Goal: Use online tool/utility: Use online tool/utility

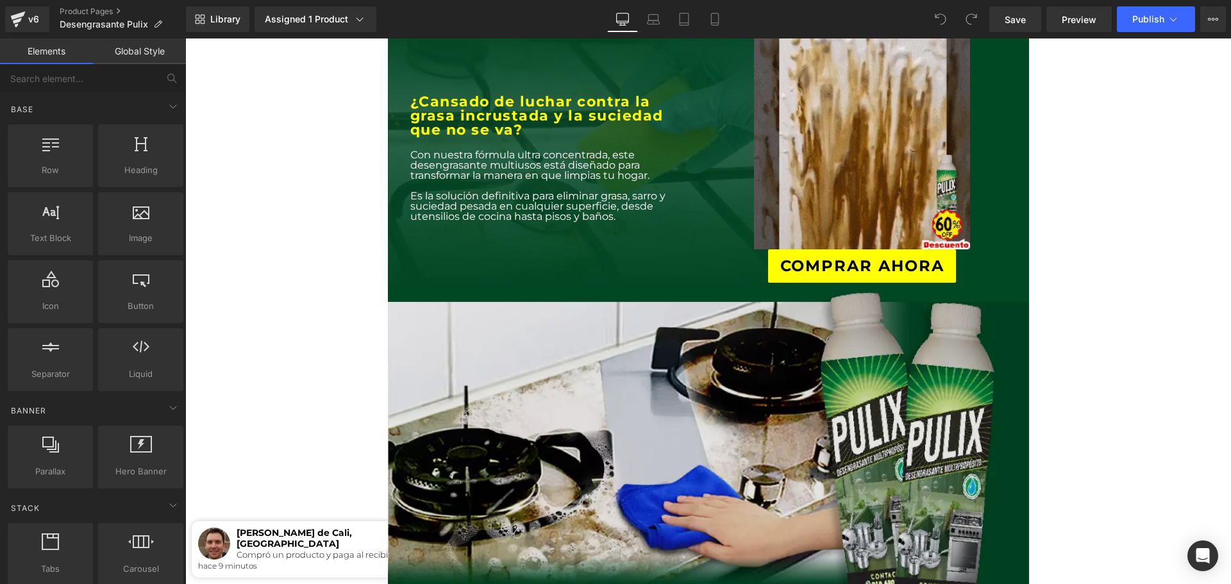
scroll to position [192, 0]
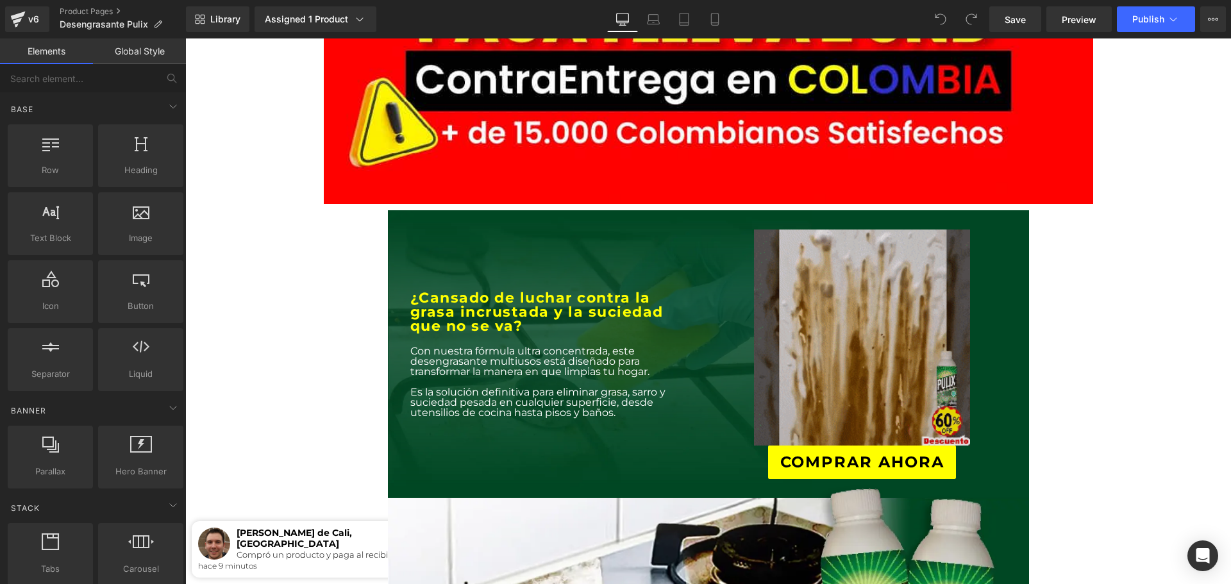
click at [850, 325] on img at bounding box center [862, 338] width 217 height 217
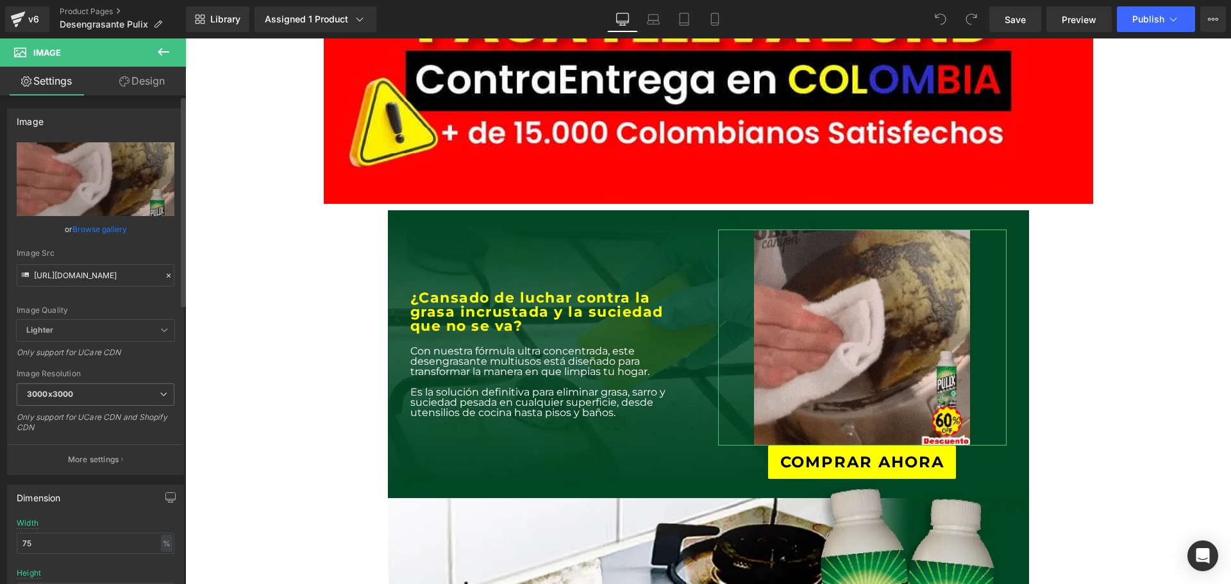
click at [99, 262] on div "Image Src [URL][DOMAIN_NAME]" at bounding box center [96, 268] width 158 height 38
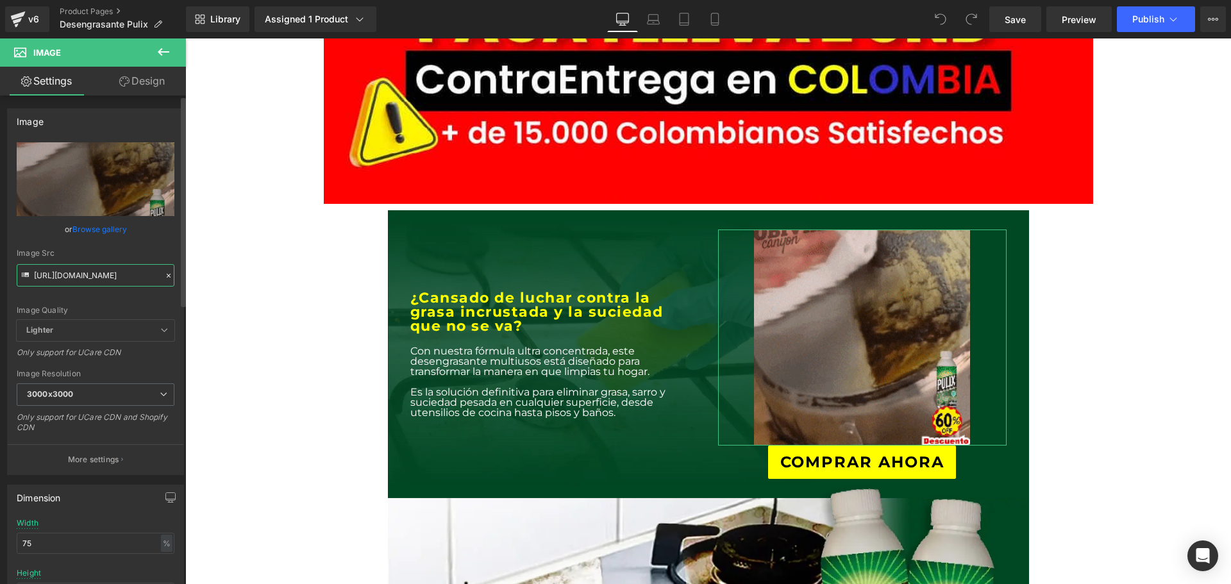
click at [95, 268] on input "[URL][DOMAIN_NAME]" at bounding box center [96, 275] width 158 height 22
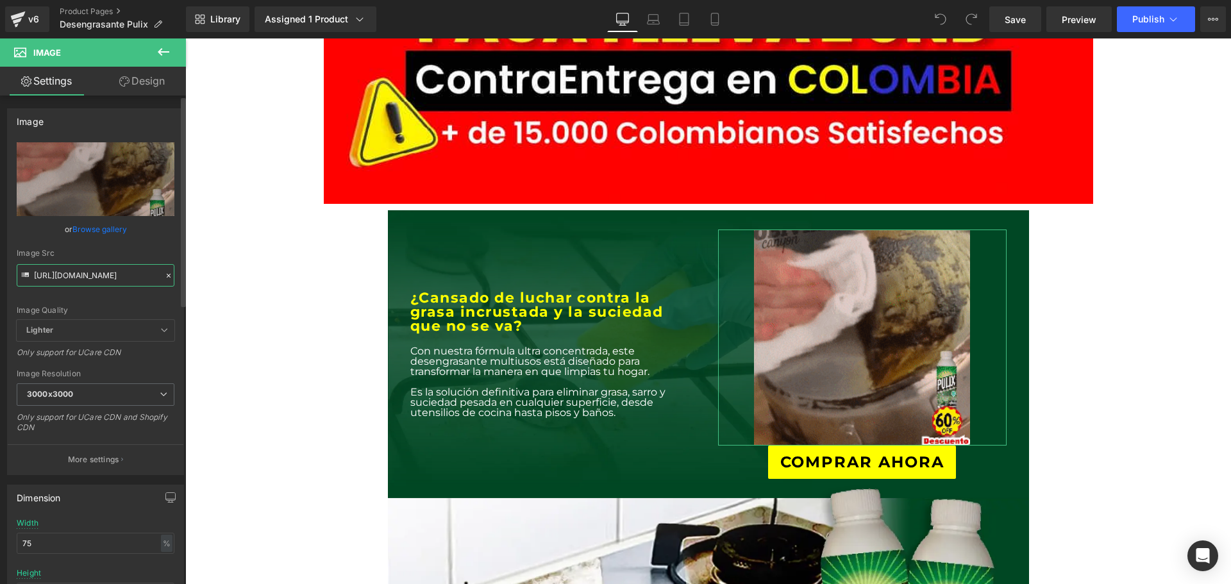
click at [95, 268] on input "[URL][DOMAIN_NAME]" at bounding box center [96, 275] width 158 height 22
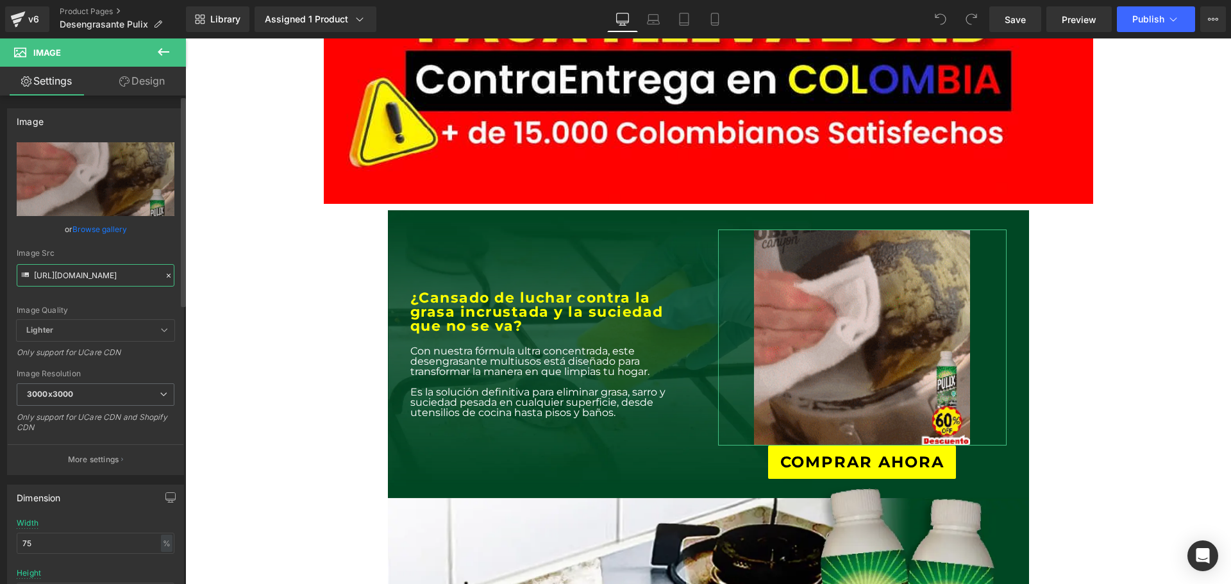
click at [95, 269] on input "[URL][DOMAIN_NAME]" at bounding box center [96, 275] width 158 height 22
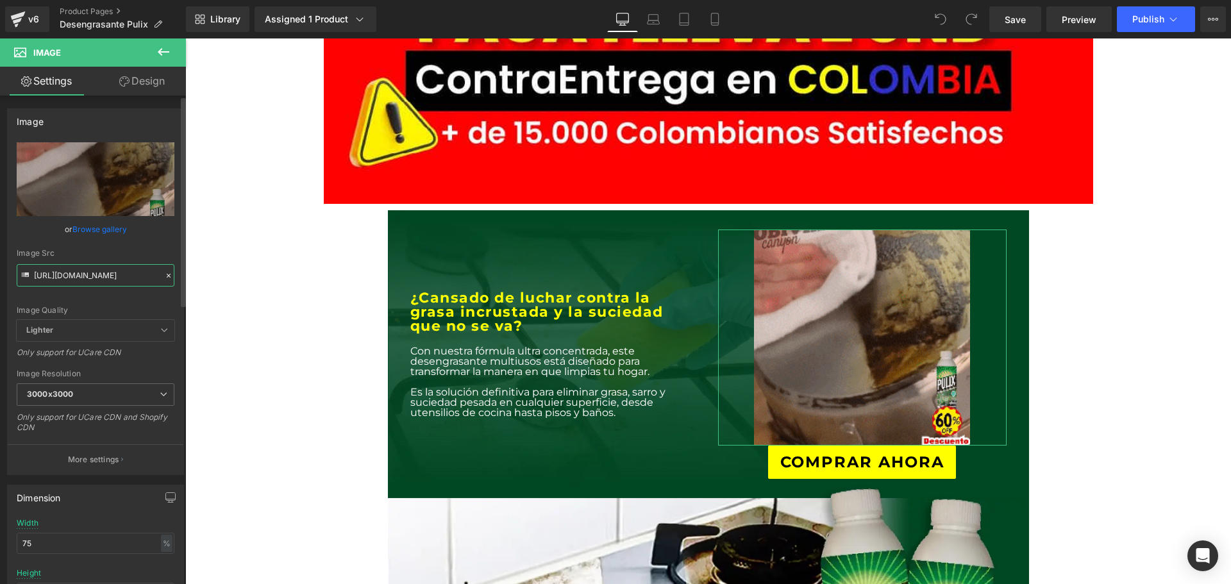
click at [95, 269] on input "[URL][DOMAIN_NAME]" at bounding box center [96, 275] width 158 height 22
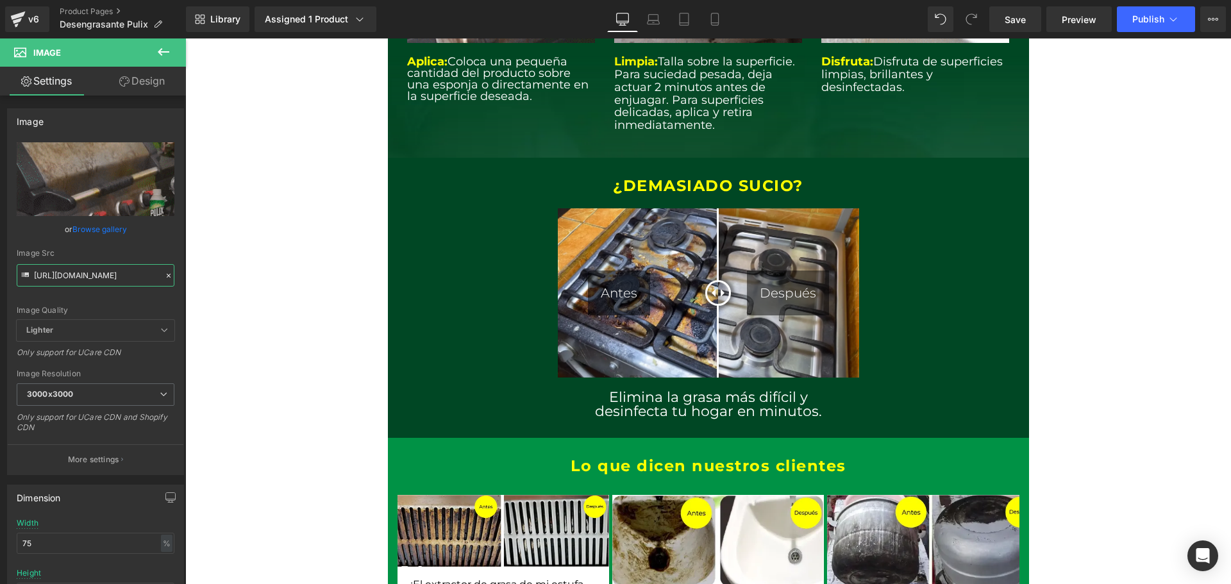
scroll to position [1474, 0]
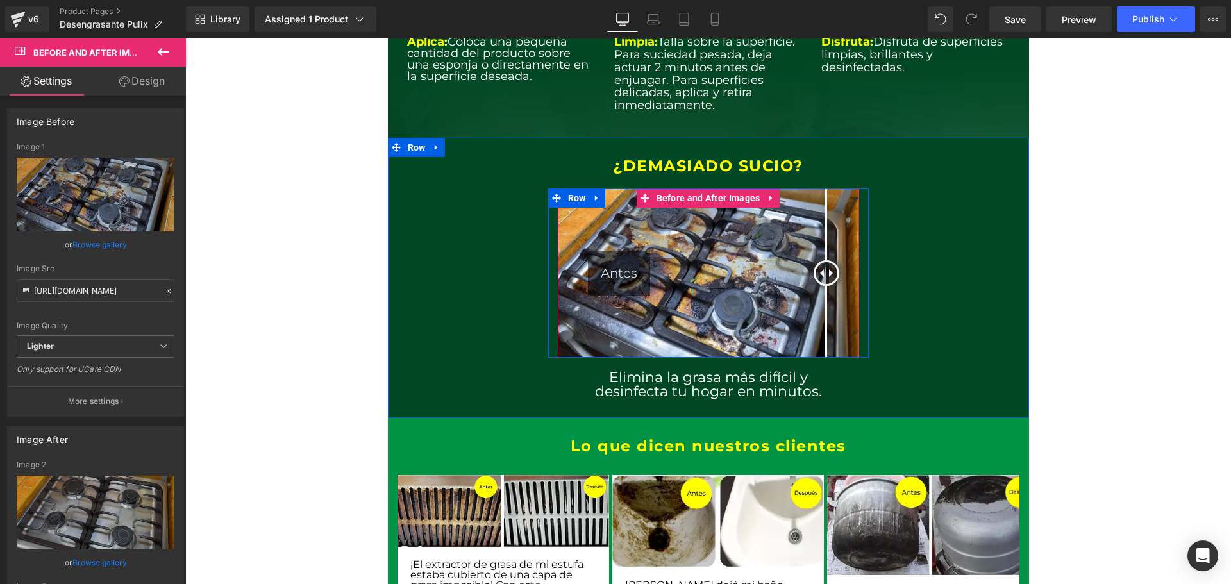
drag, startPoint x: 712, startPoint y: 274, endPoint x: 821, endPoint y: 280, distance: 109.1
click at [821, 280] on div at bounding box center [827, 273] width 26 height 26
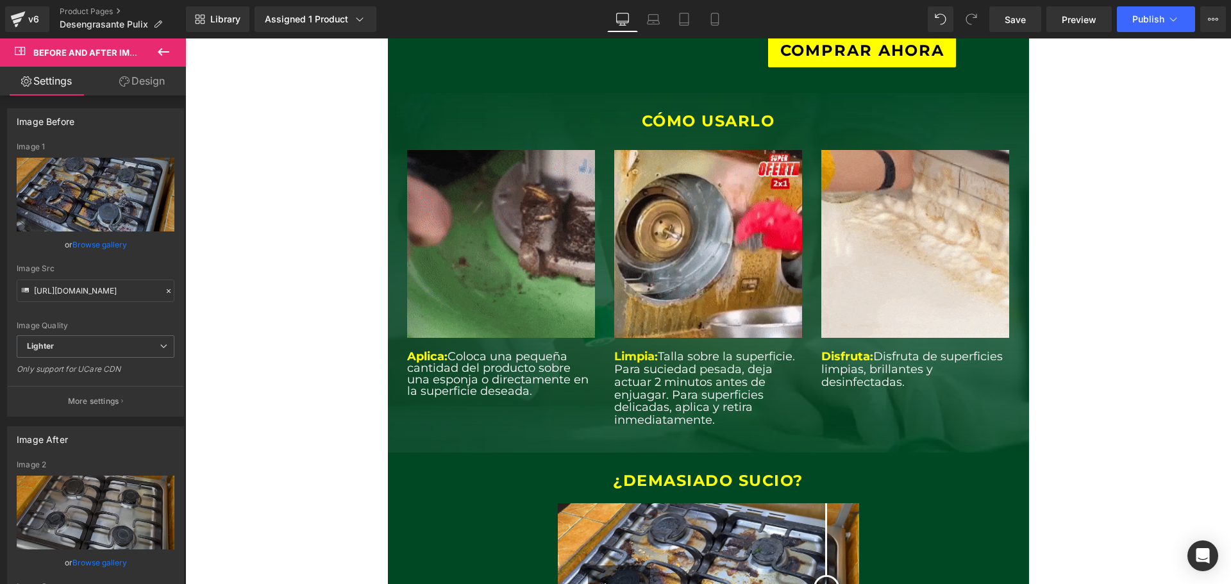
scroll to position [1140, 0]
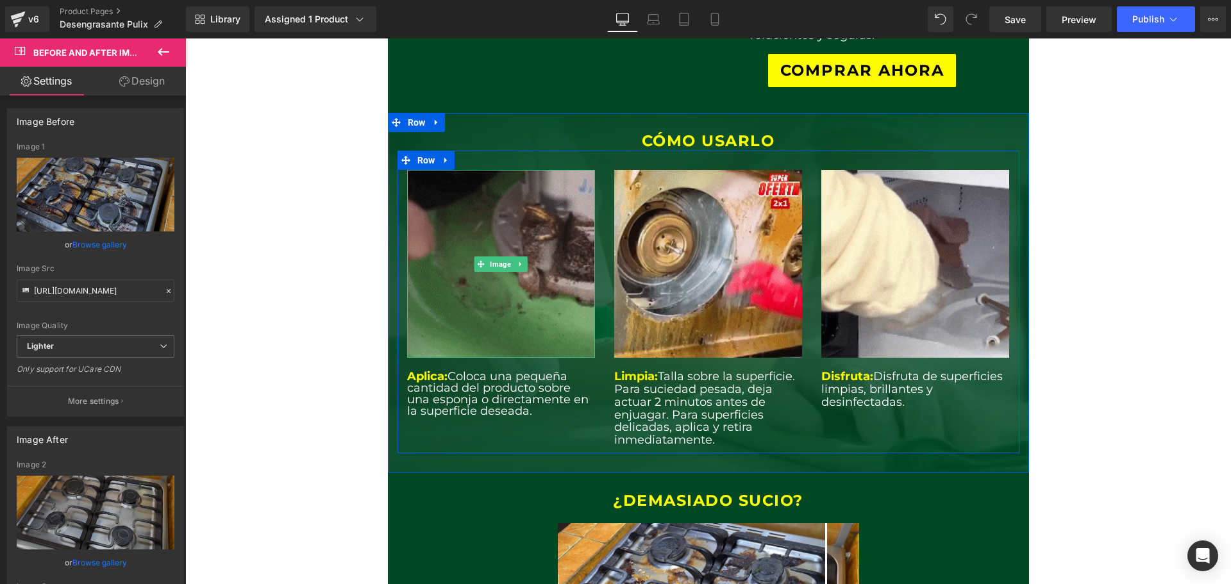
click at [519, 297] on img at bounding box center [501, 264] width 188 height 188
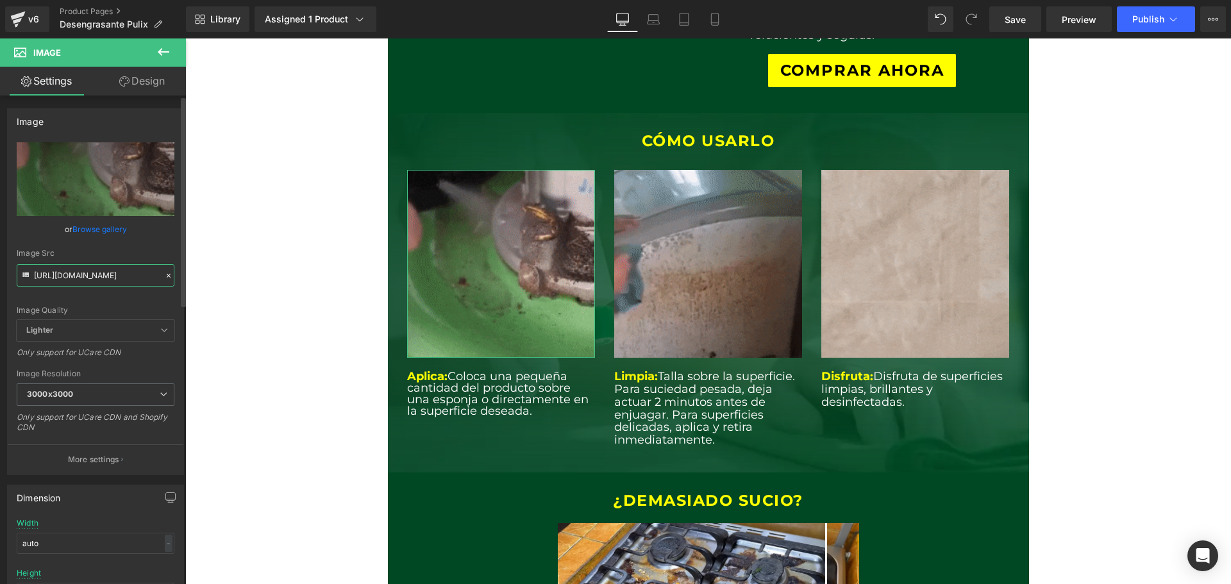
click at [116, 281] on input "[URL][DOMAIN_NAME]" at bounding box center [96, 275] width 158 height 22
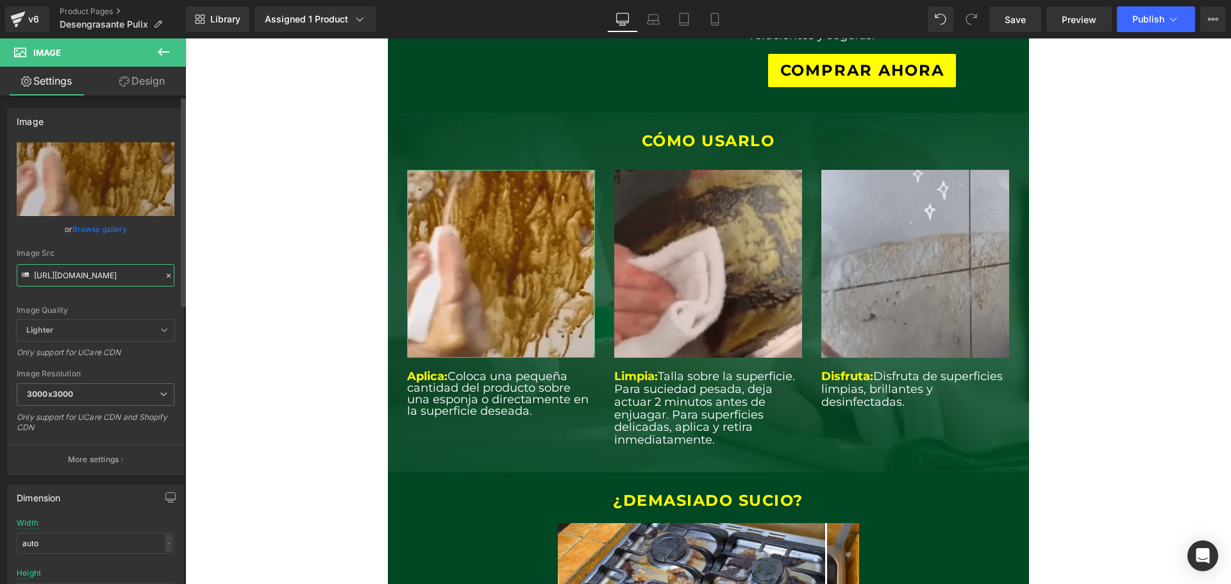
click at [116, 281] on input "[URL][DOMAIN_NAME]" at bounding box center [96, 275] width 158 height 22
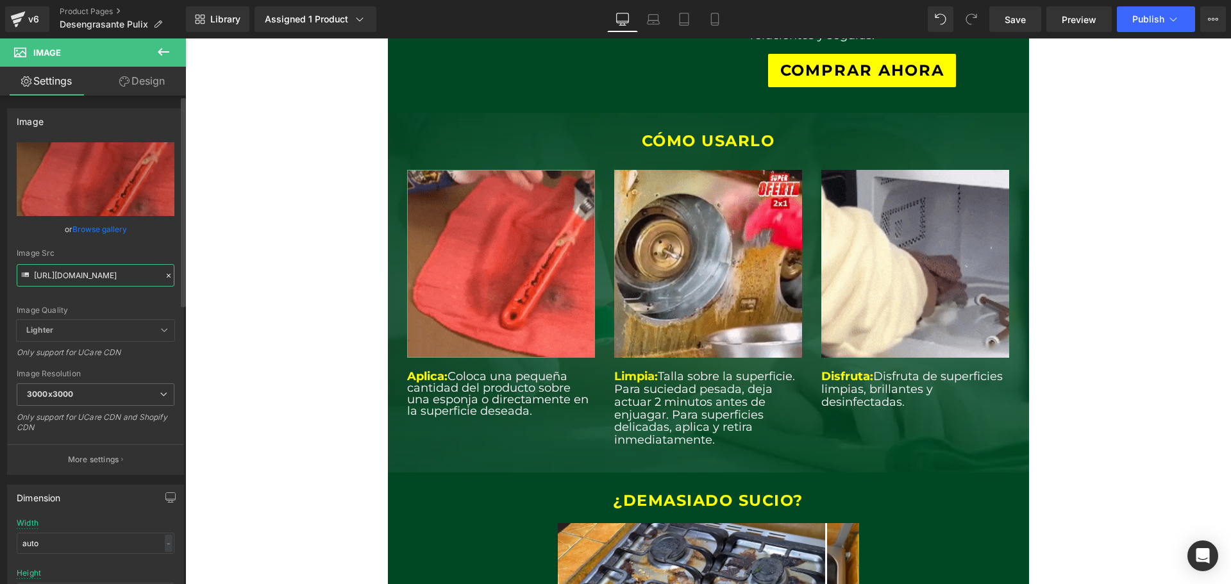
click at [116, 281] on input "[URL][DOMAIN_NAME]" at bounding box center [96, 275] width 158 height 22
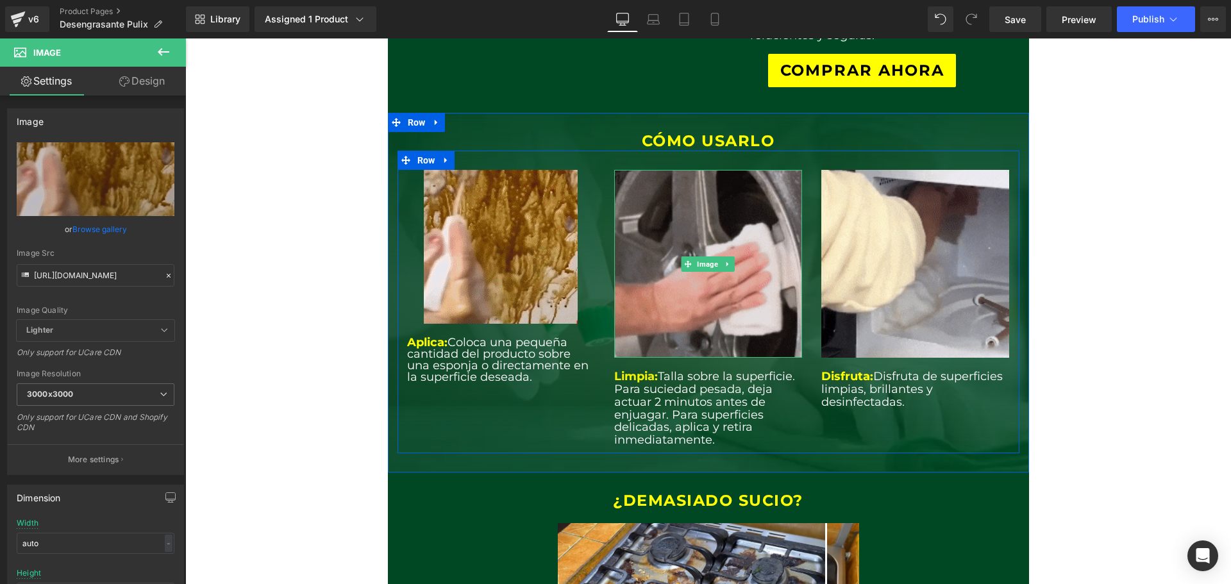
click at [692, 305] on img at bounding box center [708, 264] width 188 height 188
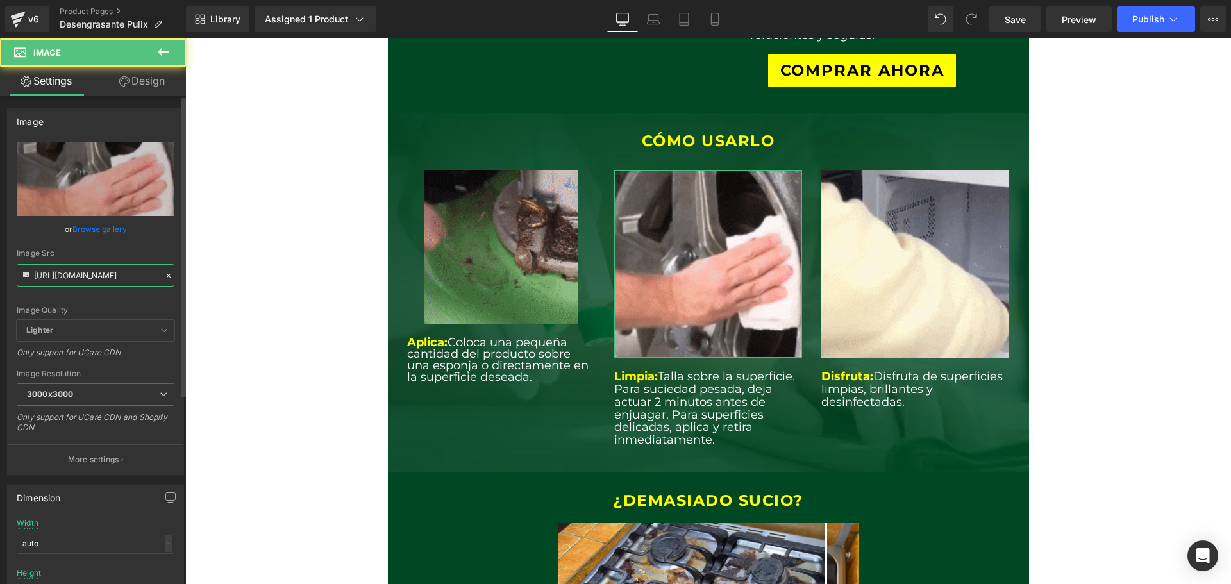
click at [101, 273] on input "[URL][DOMAIN_NAME]" at bounding box center [96, 275] width 158 height 22
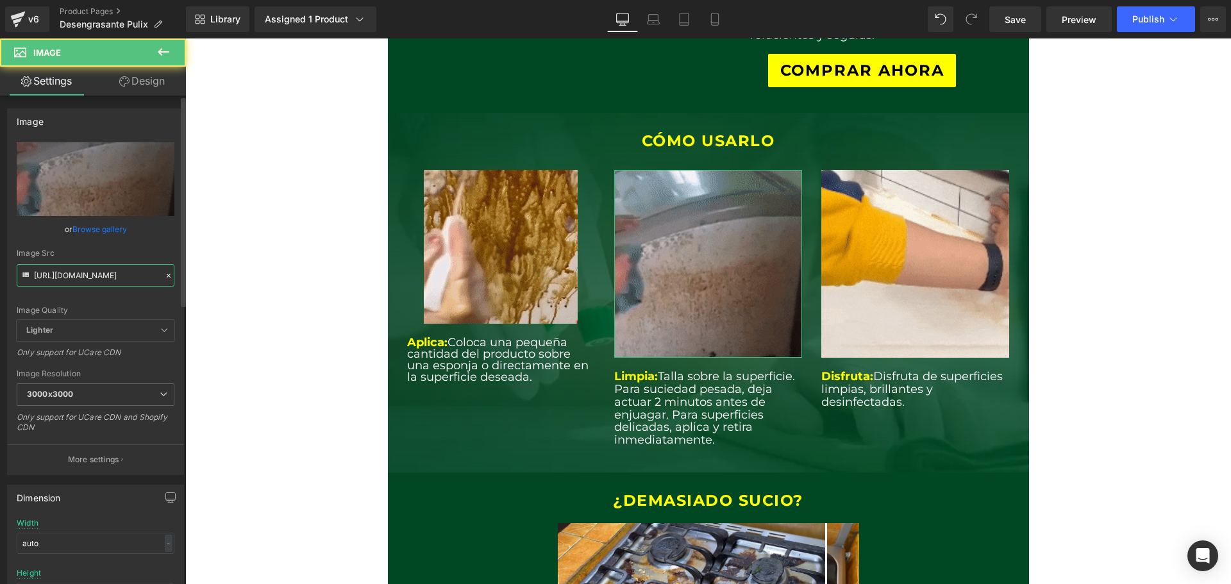
click at [101, 273] on input "[URL][DOMAIN_NAME]" at bounding box center [96, 275] width 158 height 22
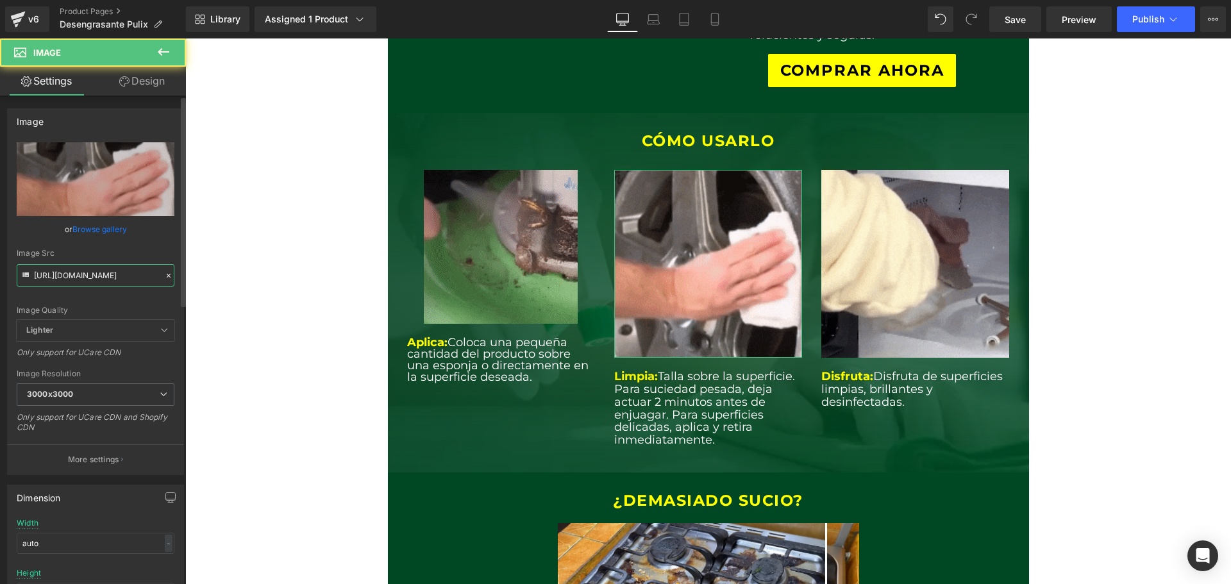
click at [101, 273] on input "[URL][DOMAIN_NAME]" at bounding box center [96, 275] width 158 height 22
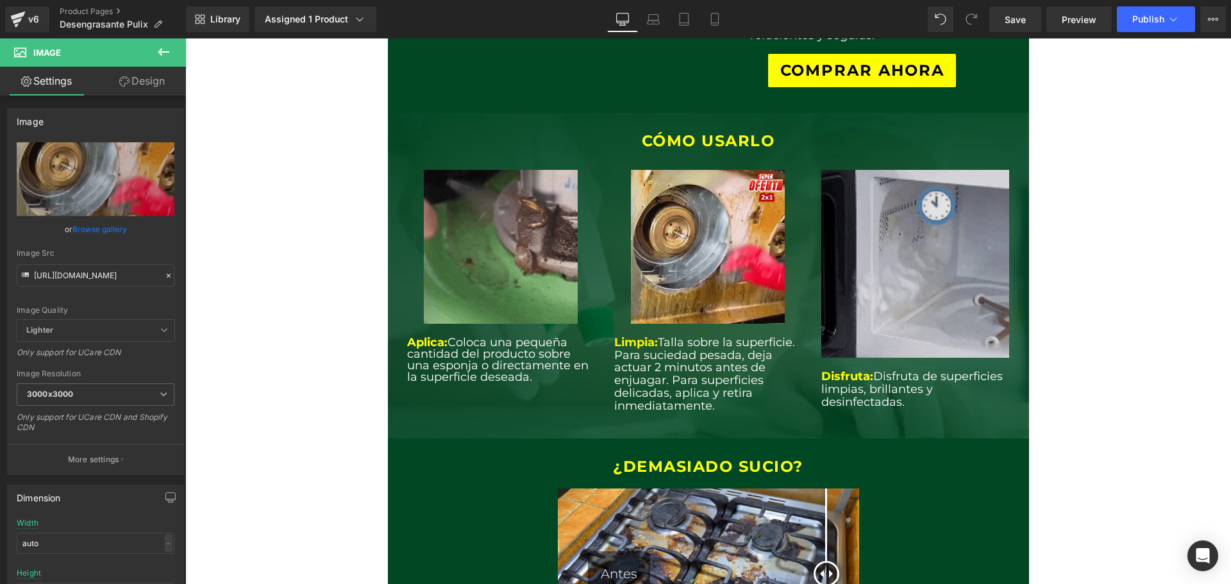
click at [876, 276] on img at bounding box center [915, 264] width 188 height 188
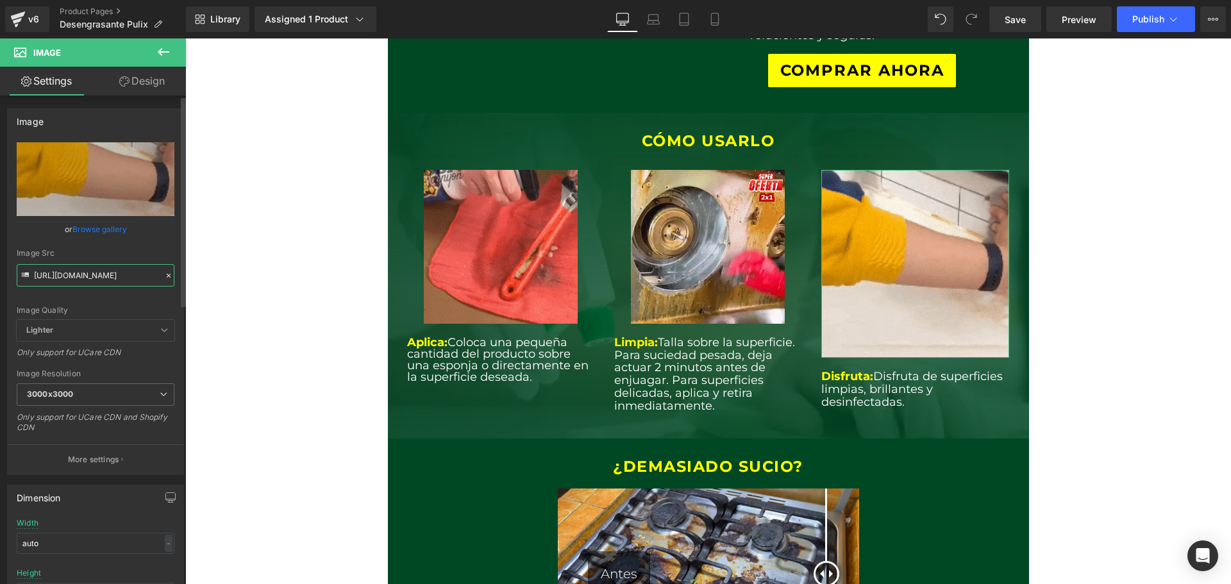
click at [132, 280] on input "[URL][DOMAIN_NAME]" at bounding box center [96, 275] width 158 height 22
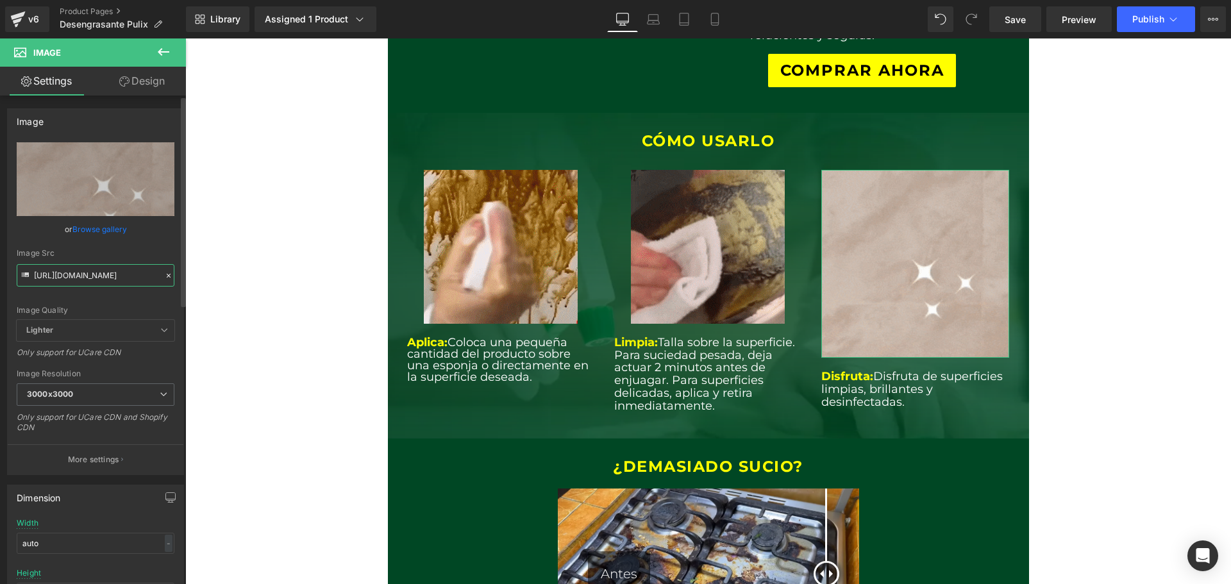
click at [132, 280] on input "[URL][DOMAIN_NAME]" at bounding box center [96, 275] width 158 height 22
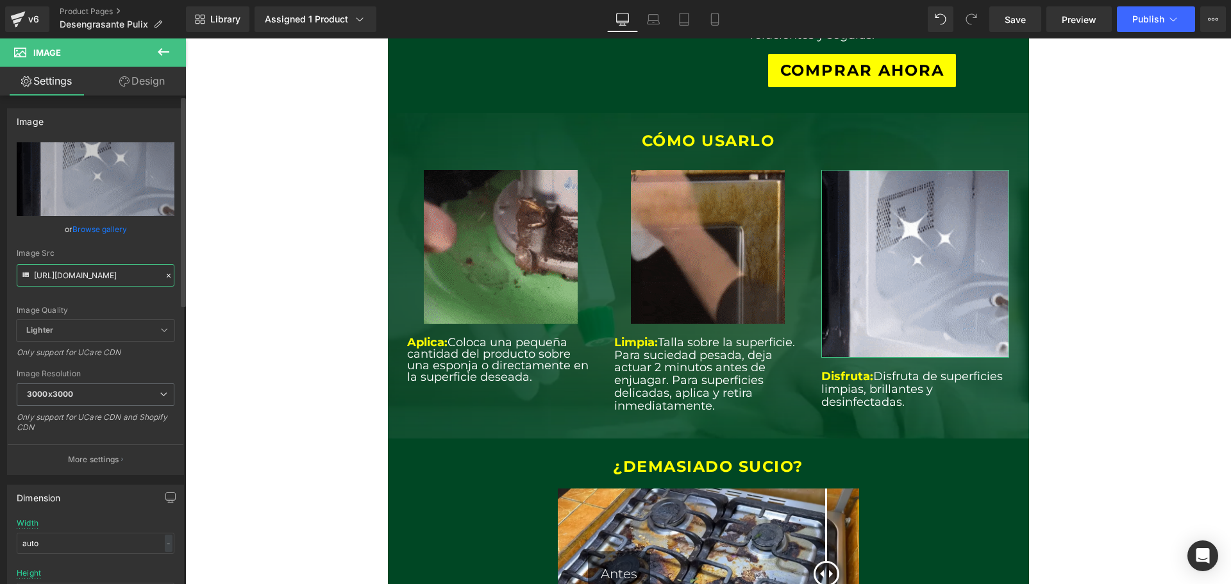
click at [132, 280] on input "[URL][DOMAIN_NAME]" at bounding box center [96, 275] width 158 height 22
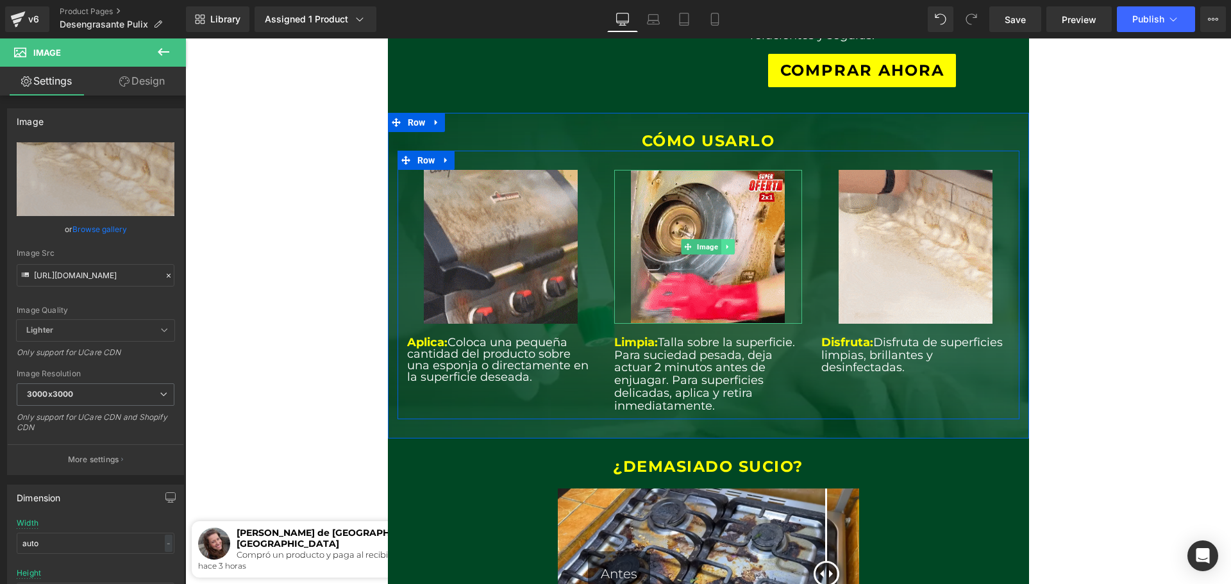
click at [724, 249] on icon at bounding box center [727, 247] width 7 height 8
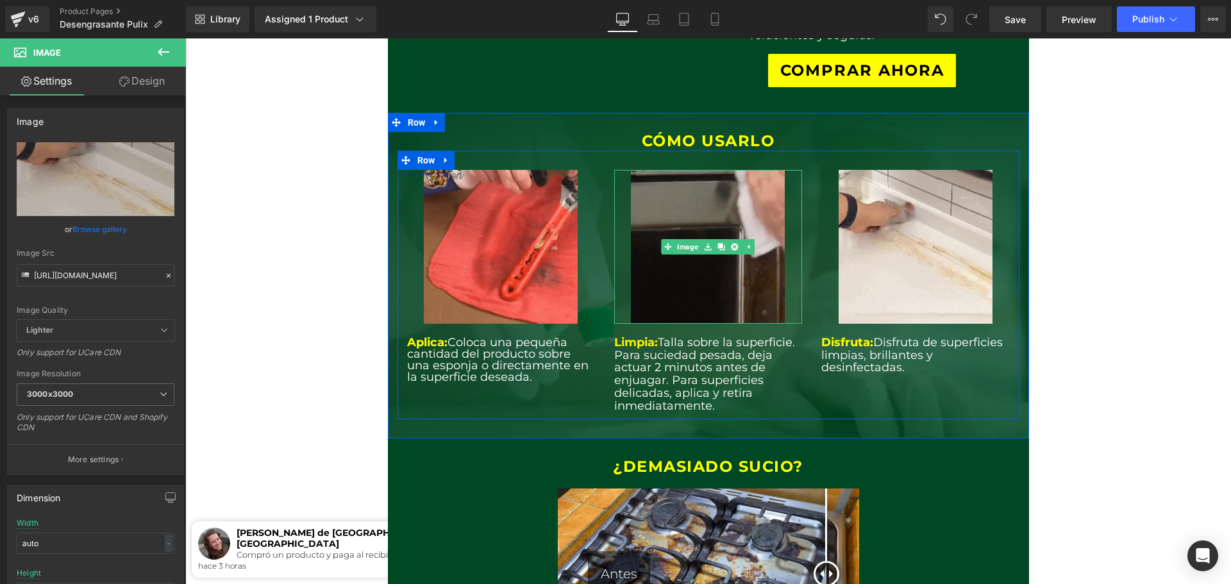
click at [687, 274] on img at bounding box center [708, 247] width 154 height 154
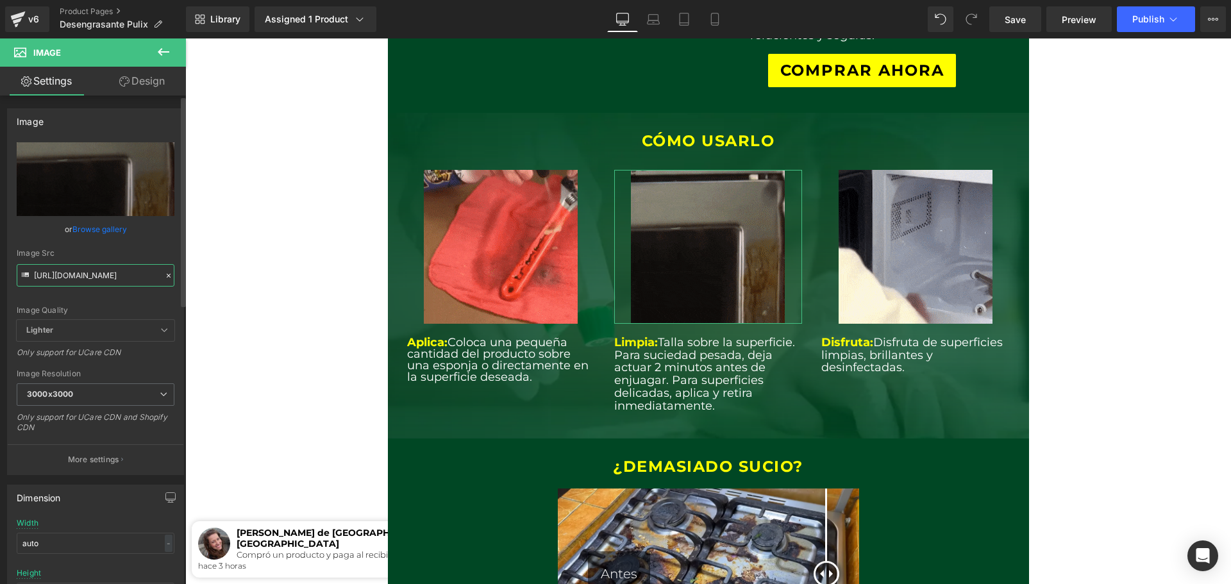
click at [78, 281] on input "[URL][DOMAIN_NAME]" at bounding box center [96, 275] width 158 height 22
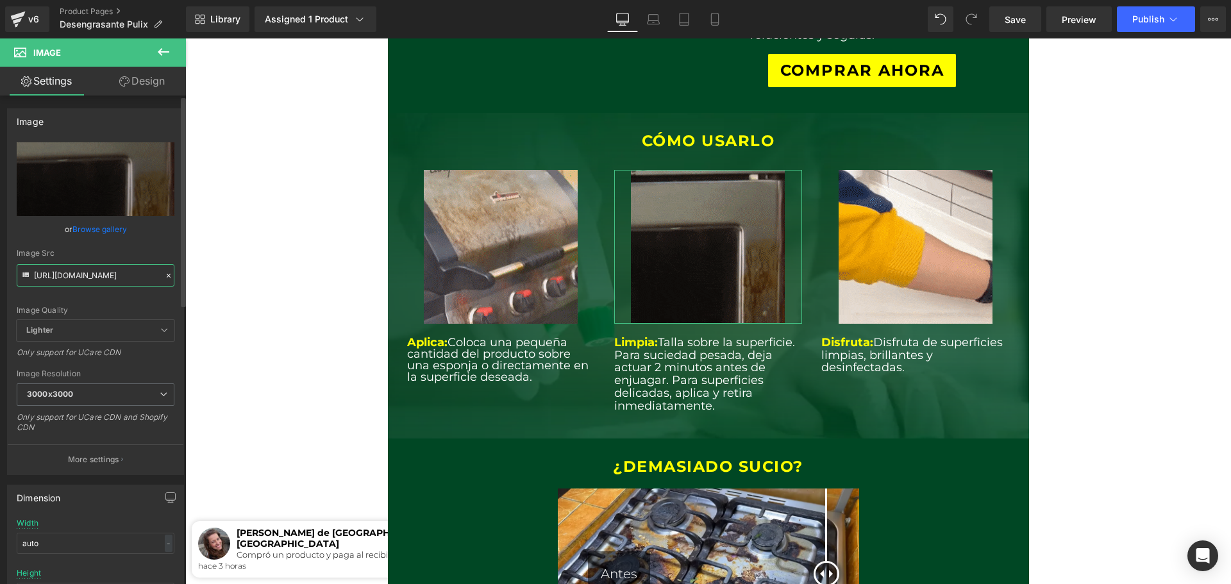
click at [78, 281] on input "[URL][DOMAIN_NAME]" at bounding box center [96, 275] width 158 height 22
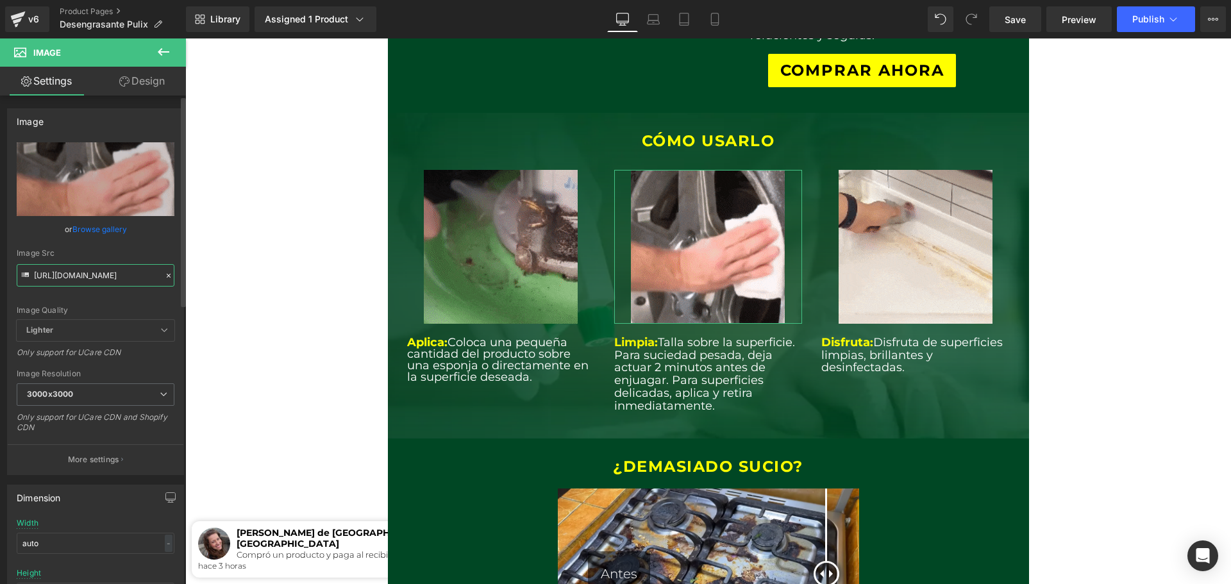
click at [78, 281] on input "[URL][DOMAIN_NAME]" at bounding box center [96, 275] width 158 height 22
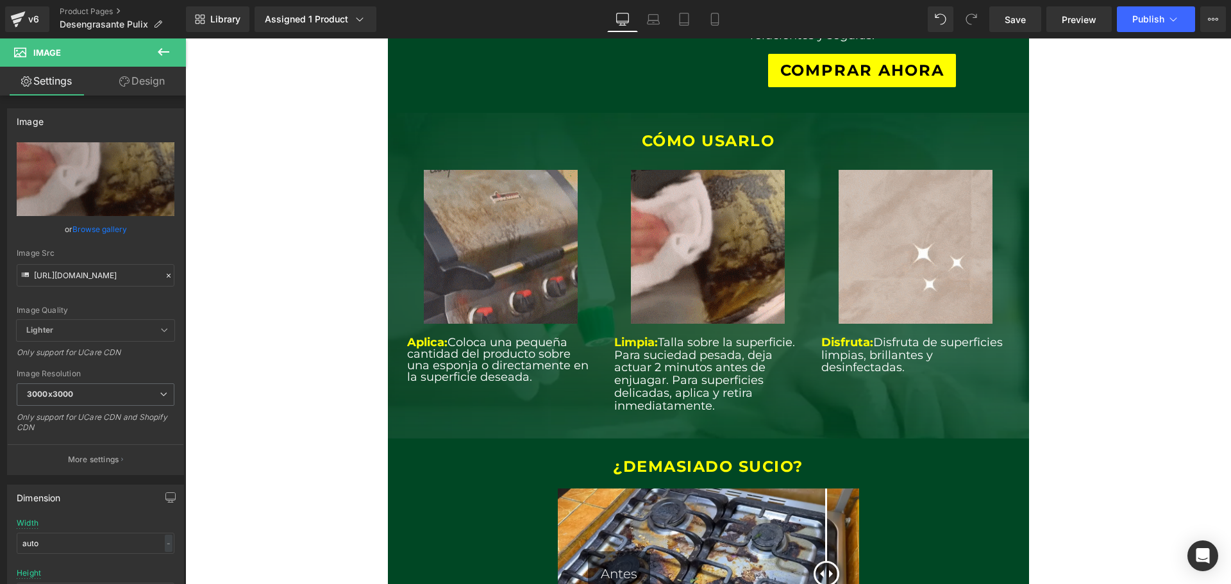
click at [496, 292] on img at bounding box center [501, 247] width 154 height 154
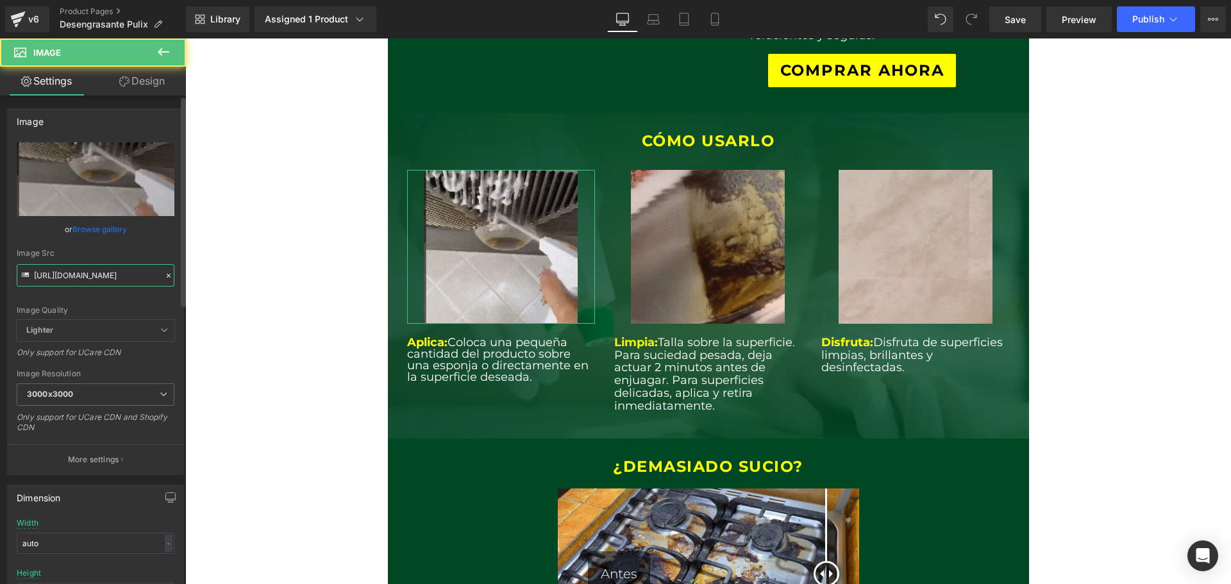
click at [109, 280] on input "[URL][DOMAIN_NAME]" at bounding box center [96, 275] width 158 height 22
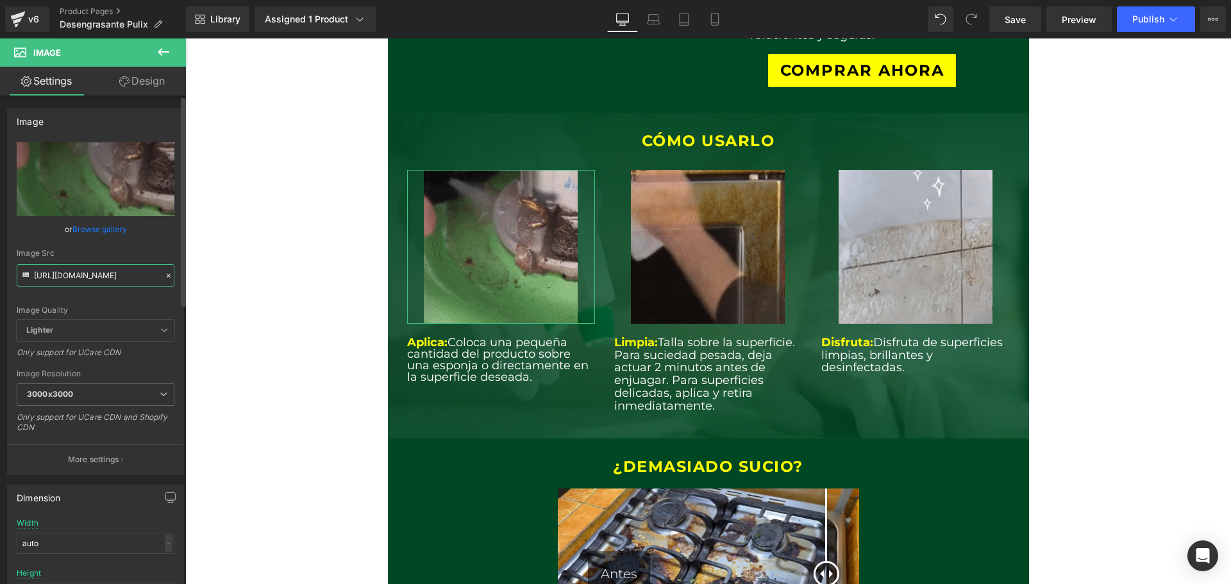
click at [109, 280] on input "[URL][DOMAIN_NAME]" at bounding box center [96, 275] width 158 height 22
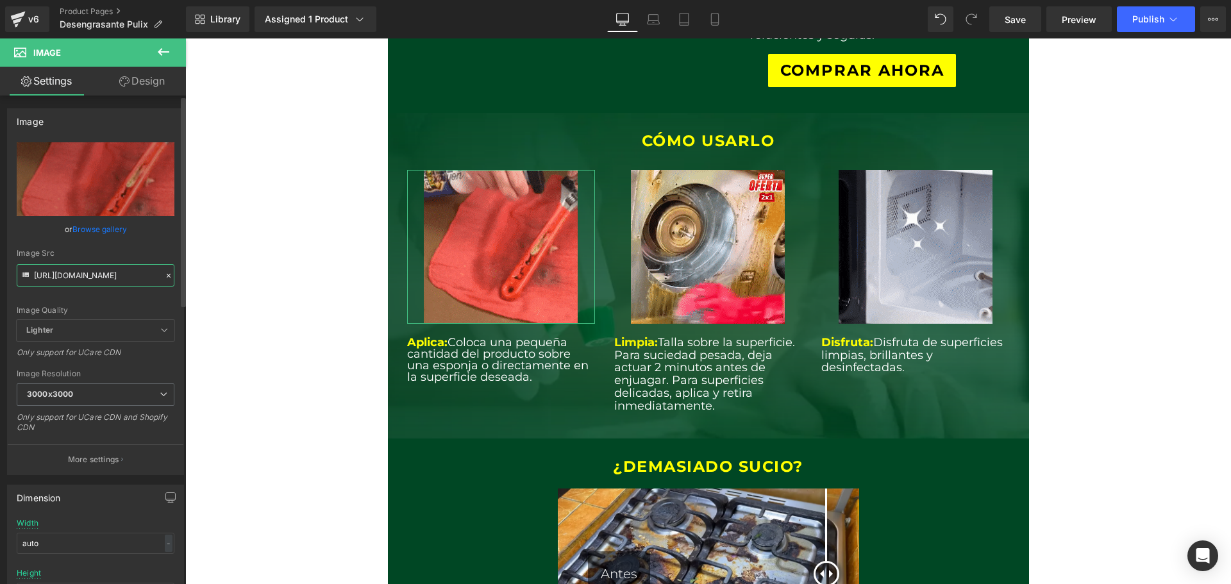
click at [109, 280] on input "[URL][DOMAIN_NAME]" at bounding box center [96, 275] width 158 height 22
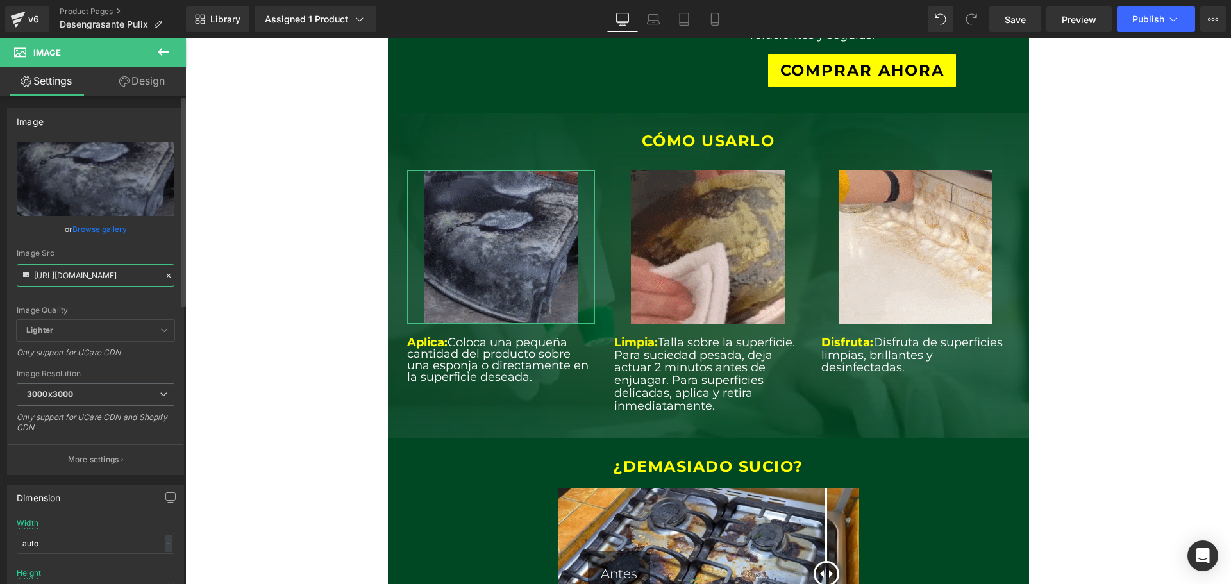
click at [109, 280] on input "[URL][DOMAIN_NAME]" at bounding box center [96, 275] width 158 height 22
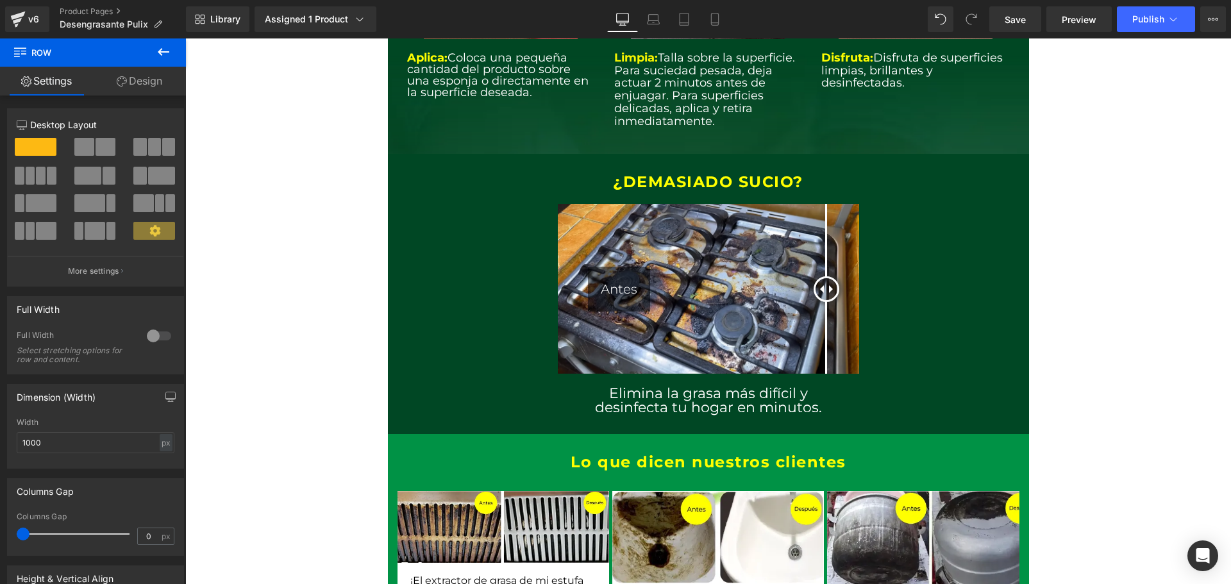
scroll to position [1460, 0]
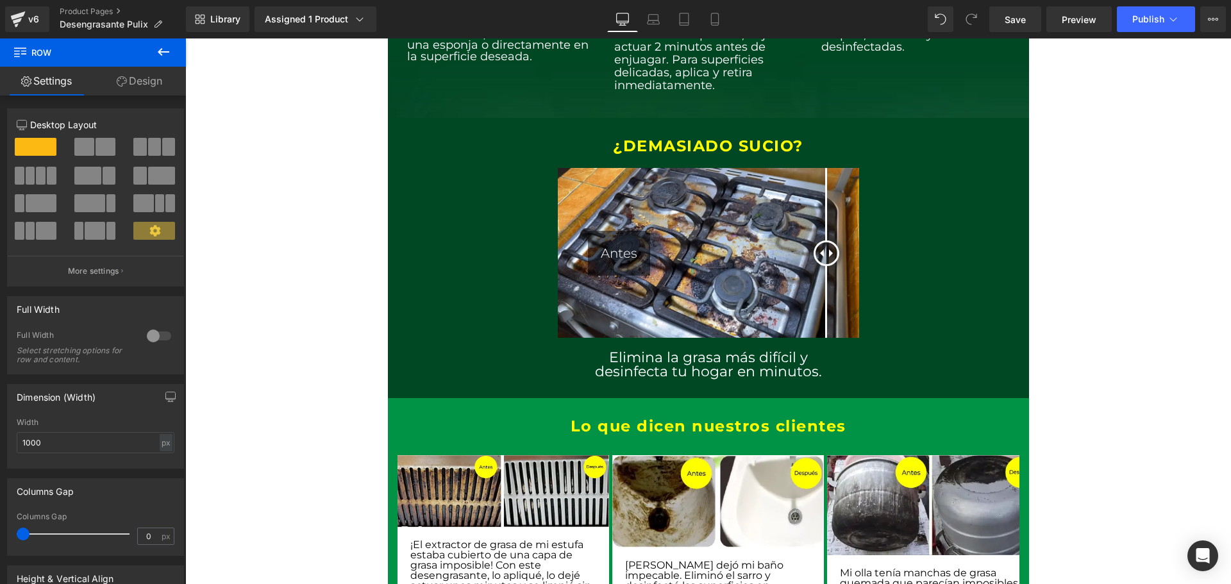
click at [422, 312] on div "¿Demasiado sucio? Heading Antes Después Before and After Images Row Elimina la …" at bounding box center [708, 258] width 641 height 242
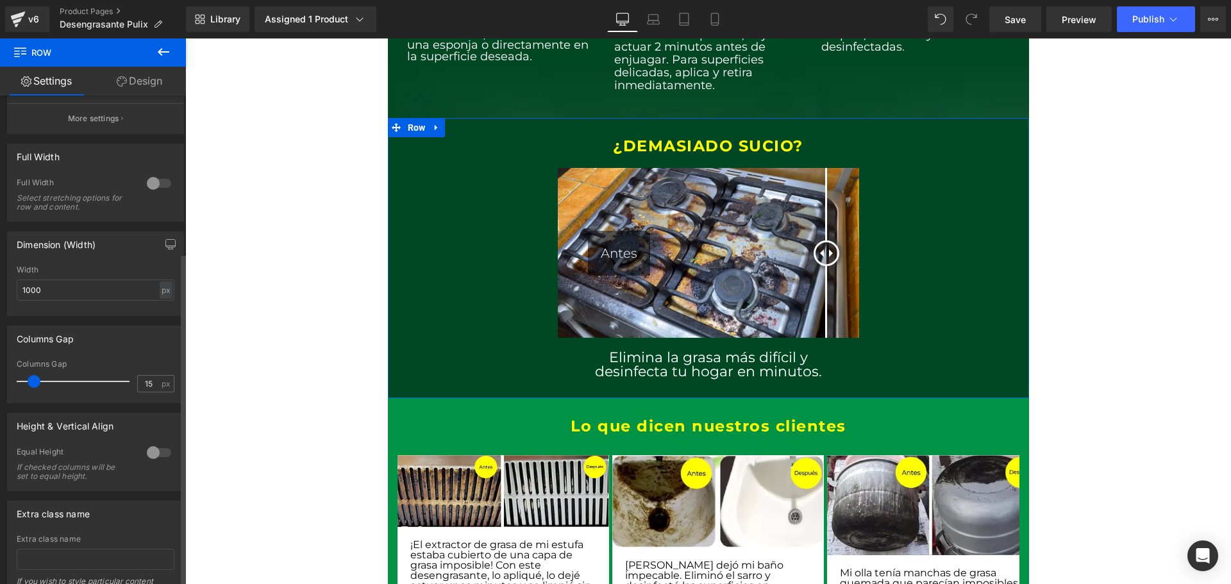
scroll to position [0, 0]
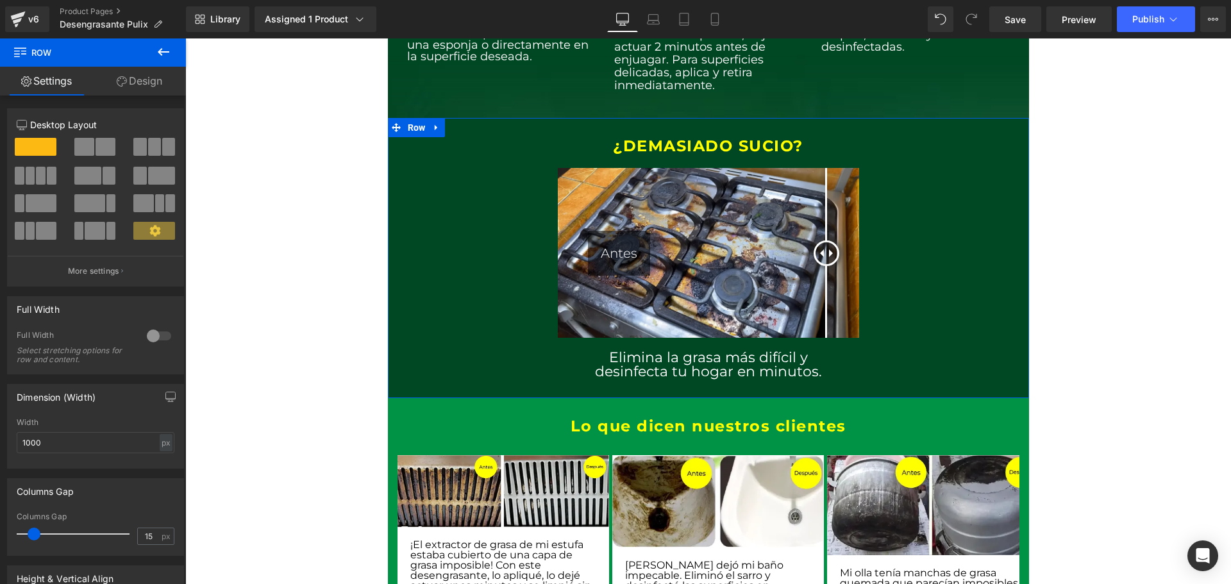
drag, startPoint x: 144, startPoint y: 75, endPoint x: 133, endPoint y: 97, distance: 24.4
click at [144, 75] on link "Design" at bounding box center [139, 81] width 93 height 29
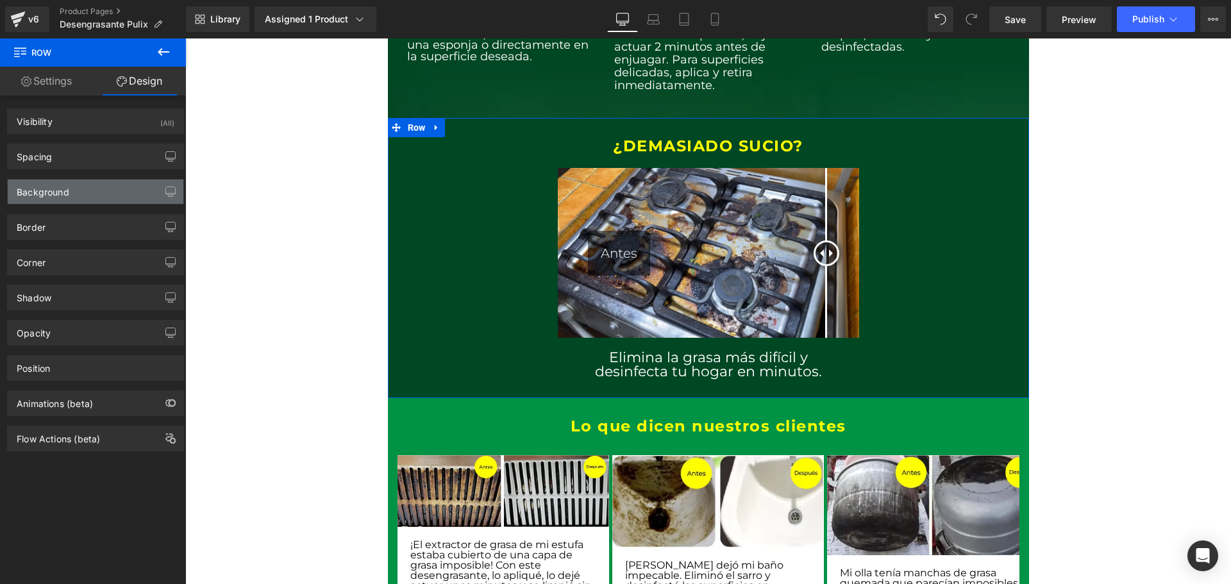
click at [86, 190] on div "Background" at bounding box center [96, 191] width 176 height 24
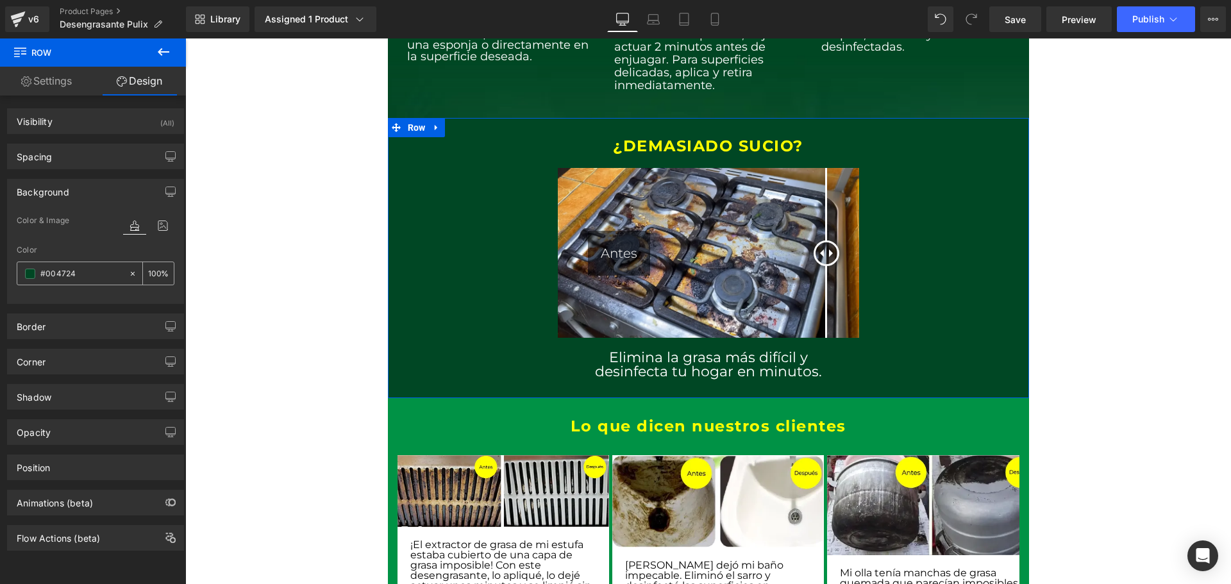
click at [94, 276] on input "#004724" at bounding box center [81, 274] width 82 height 14
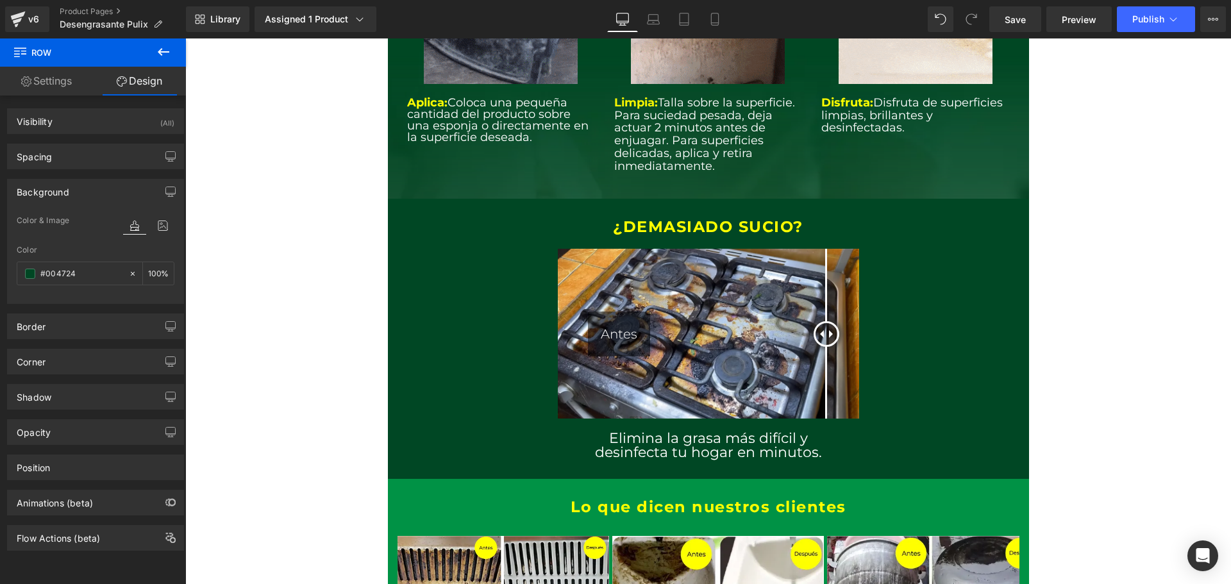
scroll to position [1362, 0]
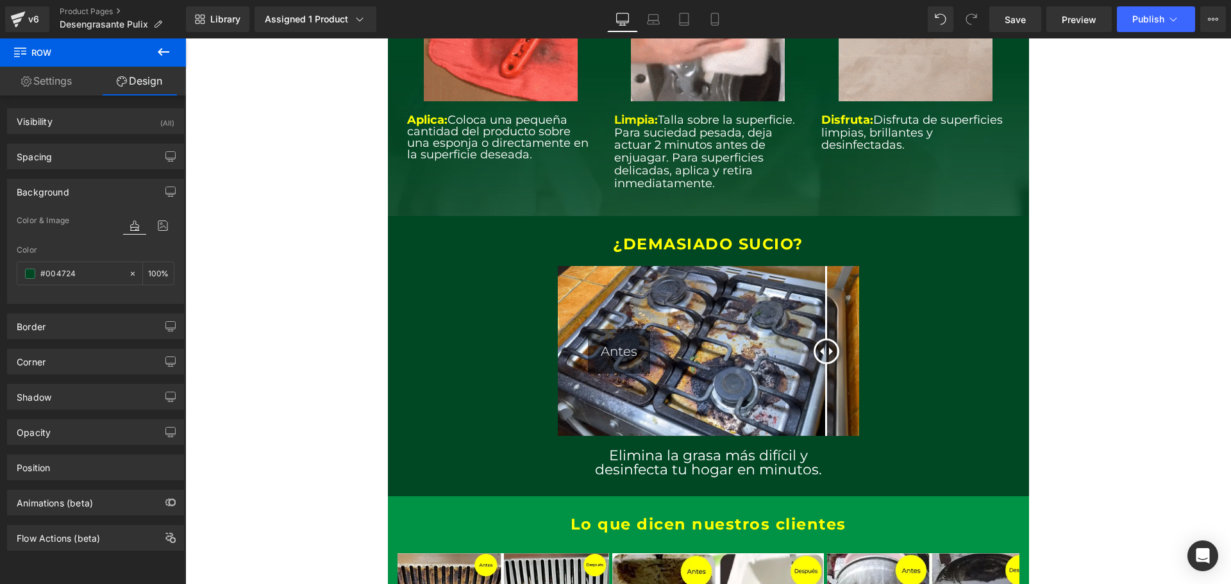
click at [626, 350] on div "Antes" at bounding box center [619, 351] width 62 height 45
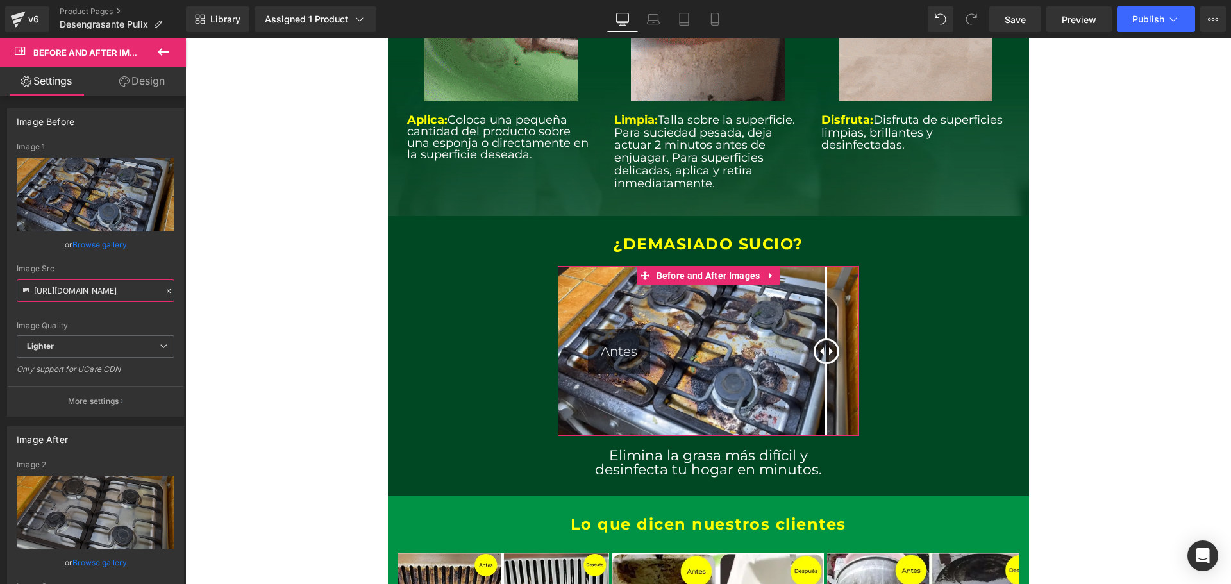
click at [103, 295] on input "[URL][DOMAIN_NAME]" at bounding box center [96, 291] width 158 height 22
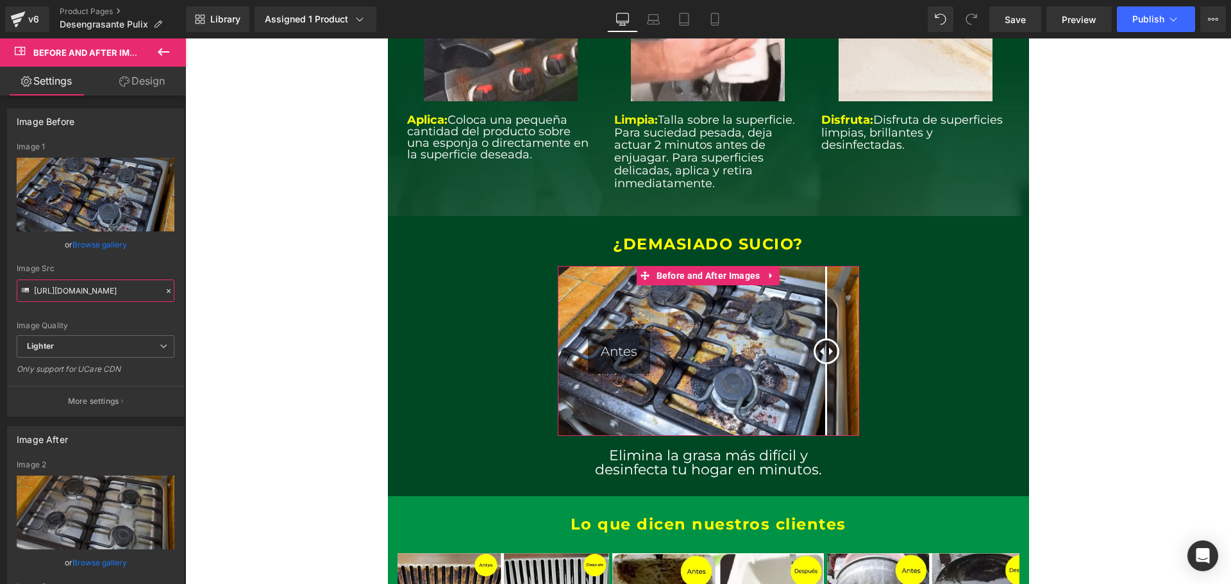
click at [103, 295] on input "[URL][DOMAIN_NAME]" at bounding box center [96, 291] width 158 height 22
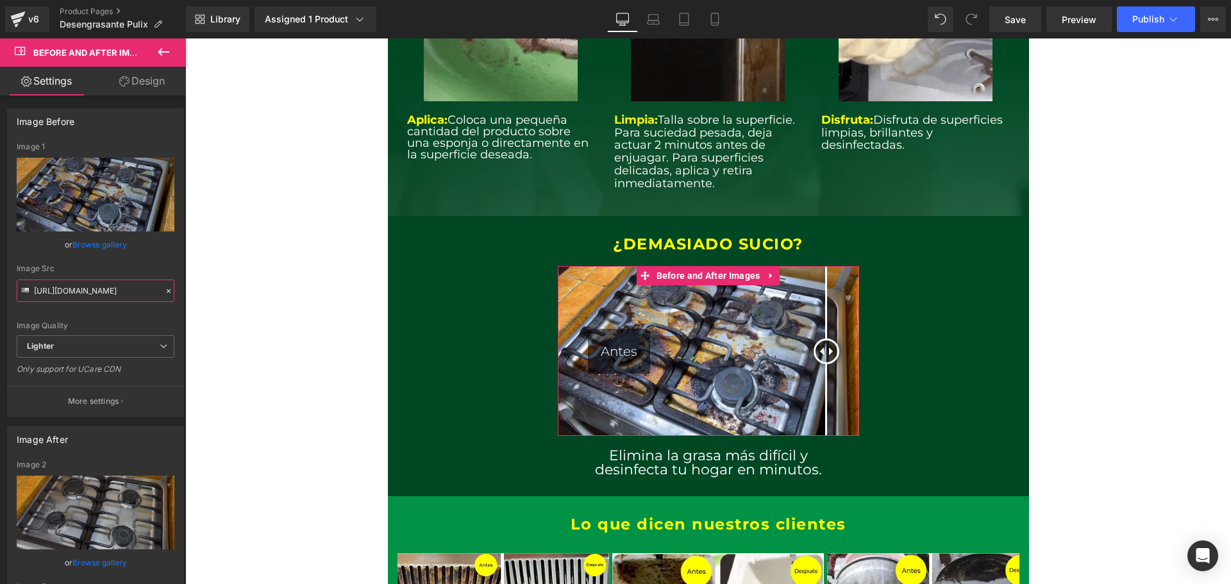
click at [103, 295] on input "[URL][DOMAIN_NAME]" at bounding box center [96, 291] width 158 height 22
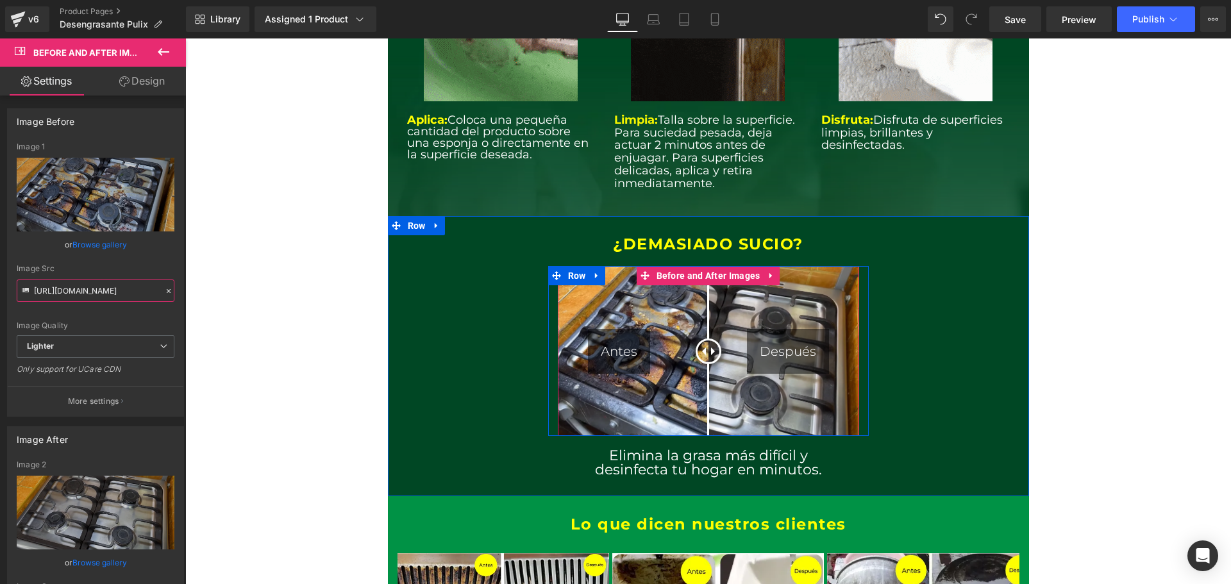
click at [730, 305] on img at bounding box center [708, 350] width 301 height 169
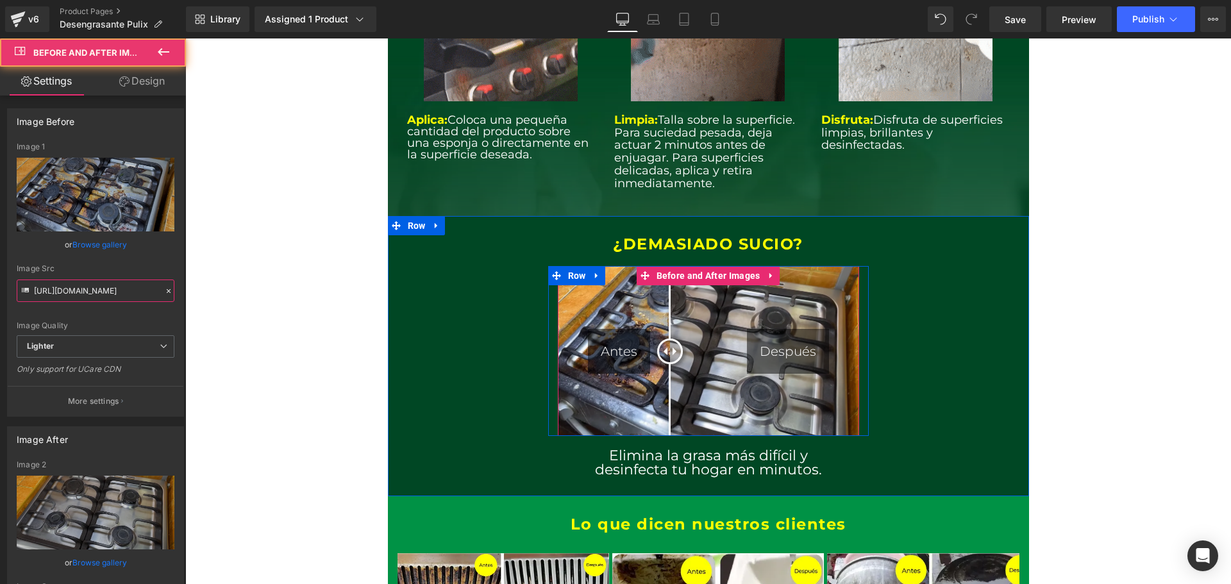
drag, startPoint x: 705, startPoint y: 346, endPoint x: 665, endPoint y: 346, distance: 39.7
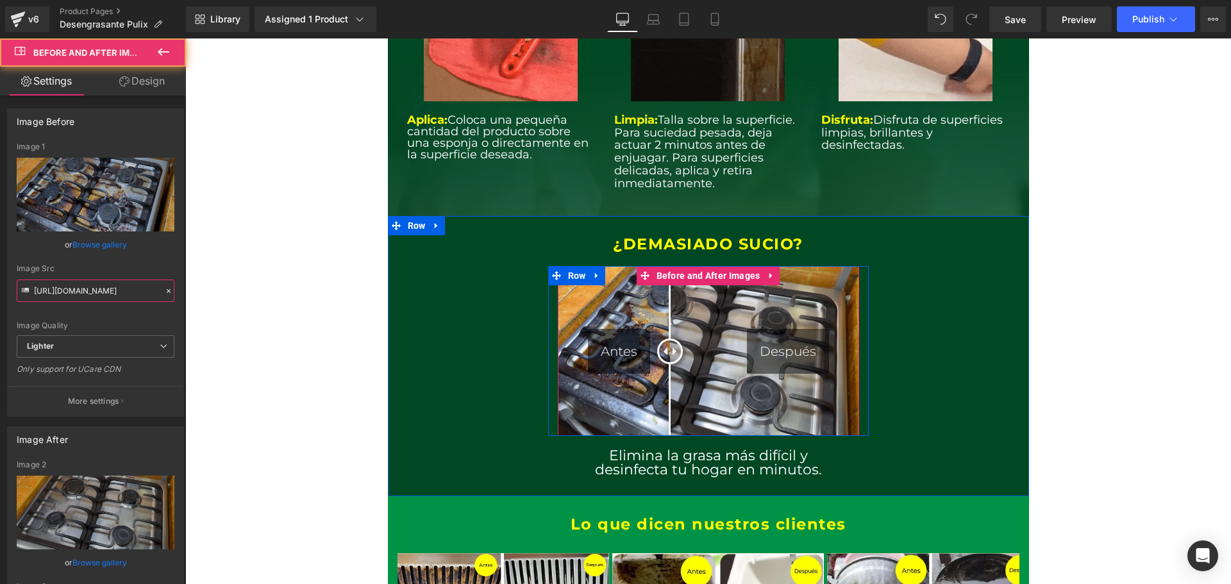
click at [665, 346] on div at bounding box center [670, 351] width 26 height 26
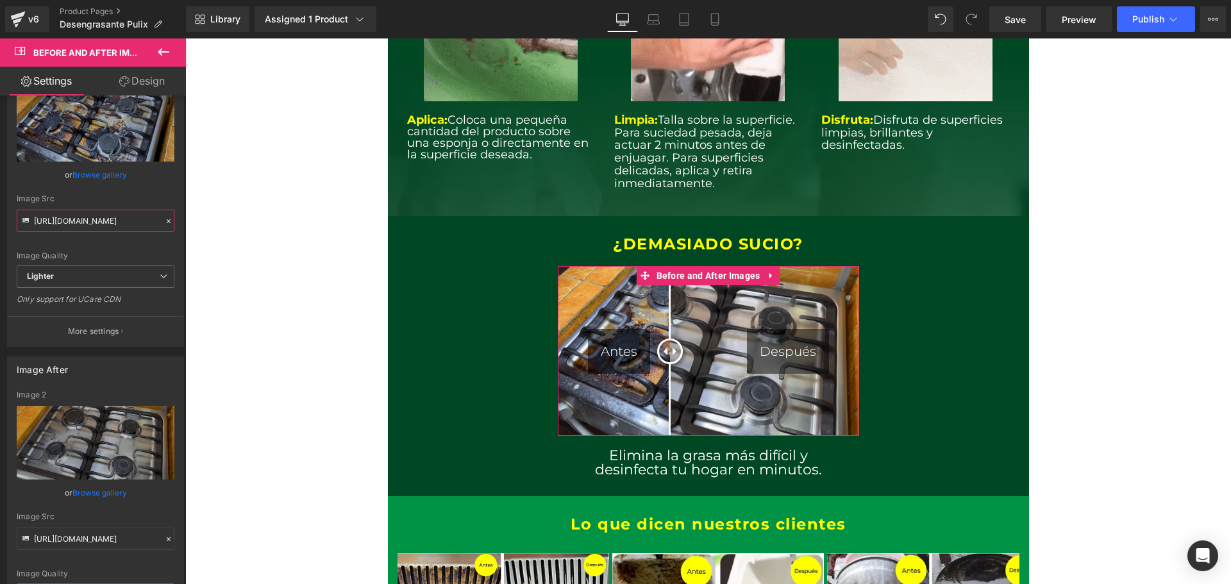
scroll to position [192, 0]
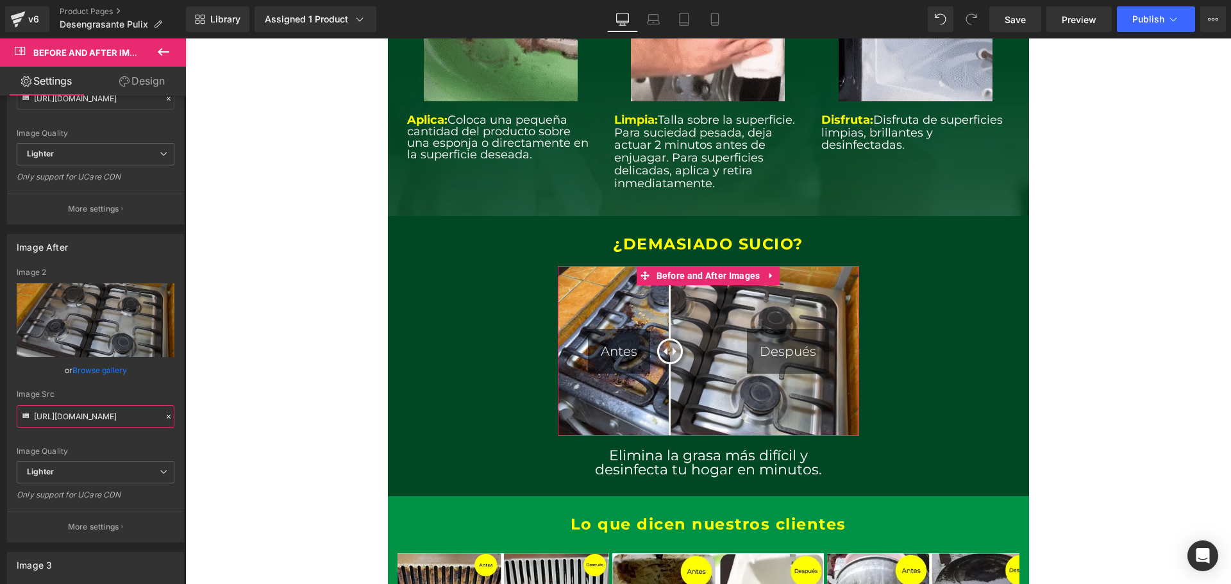
click at [88, 421] on input "[URL][DOMAIN_NAME]" at bounding box center [96, 416] width 158 height 22
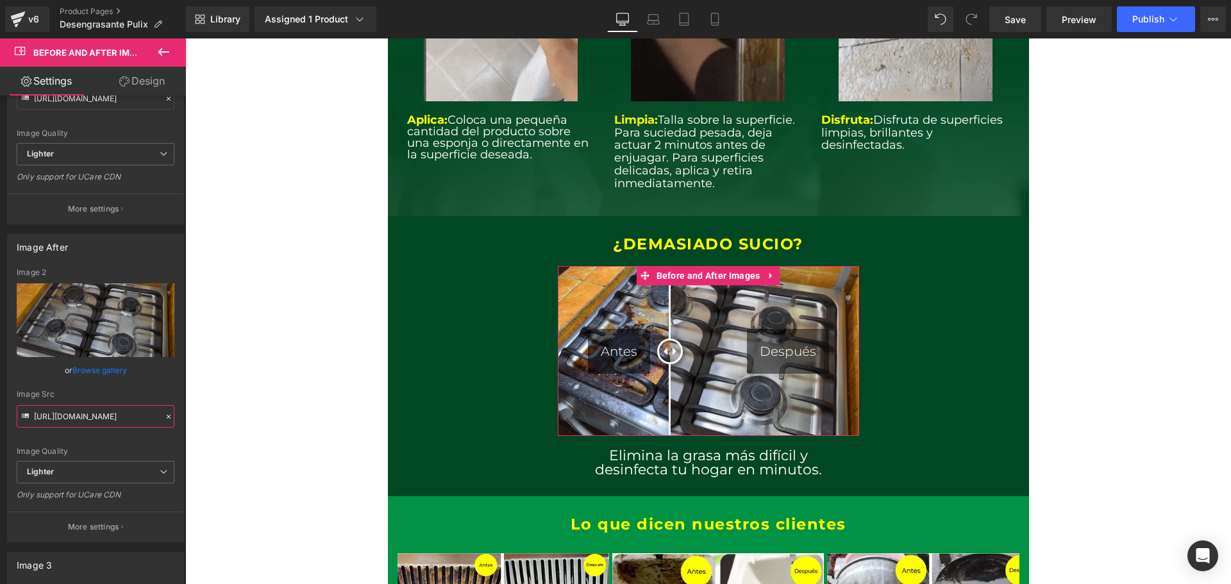
click at [88, 421] on input "[URL][DOMAIN_NAME]" at bounding box center [96, 416] width 158 height 22
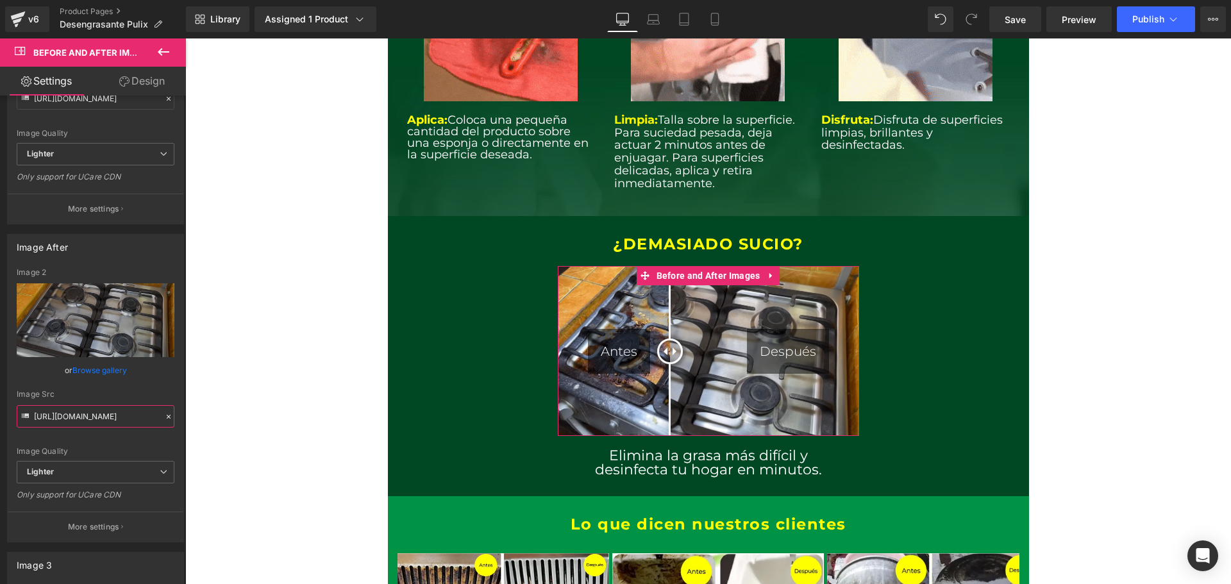
click at [88, 421] on input "[URL][DOMAIN_NAME]" at bounding box center [96, 416] width 158 height 22
